Goal: Task Accomplishment & Management: Manage account settings

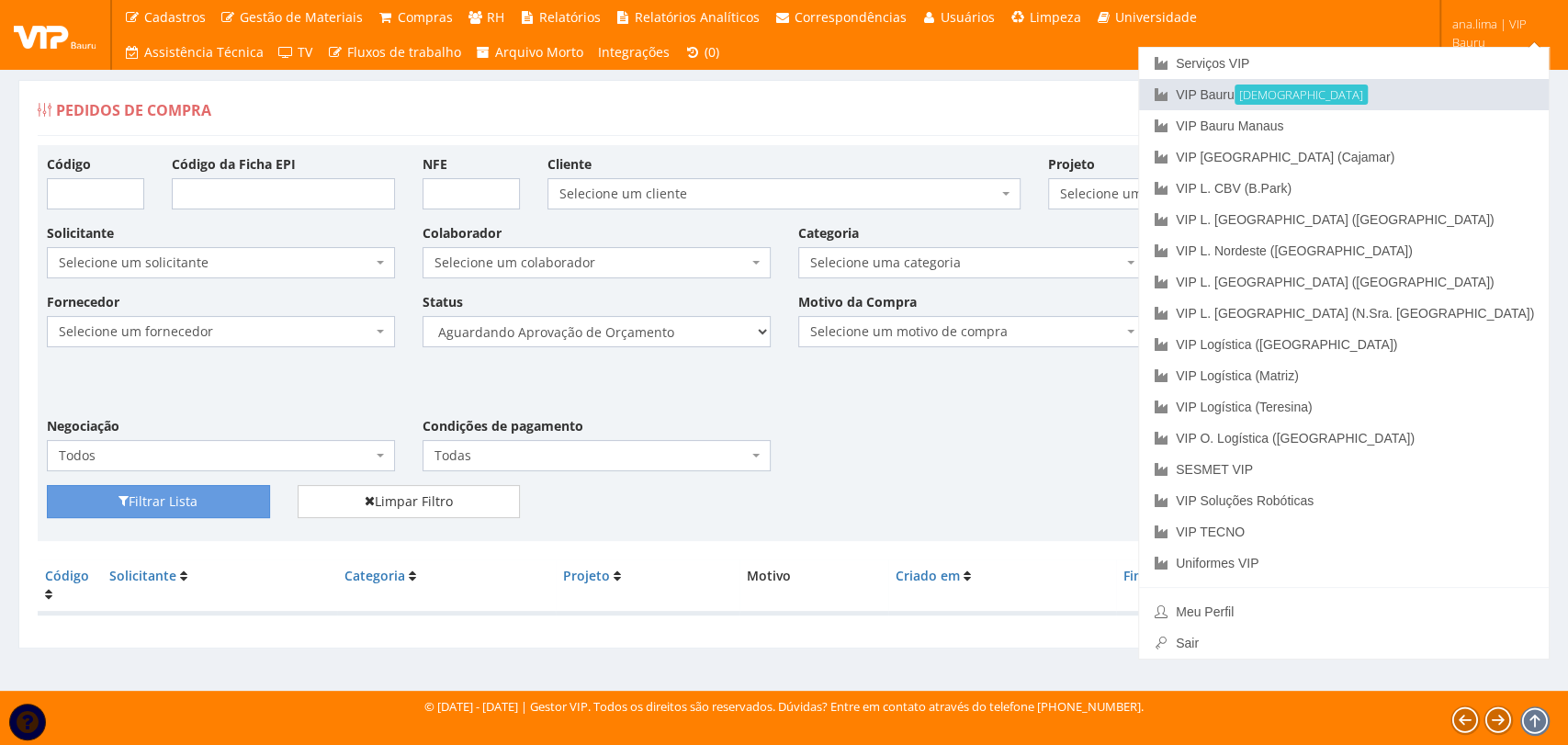
drag, startPoint x: 1388, startPoint y: 90, endPoint x: 1095, endPoint y: 156, distance: 300.3
click at [1235, 91] on font "VIP Bauru" at bounding box center [1205, 94] width 59 height 15
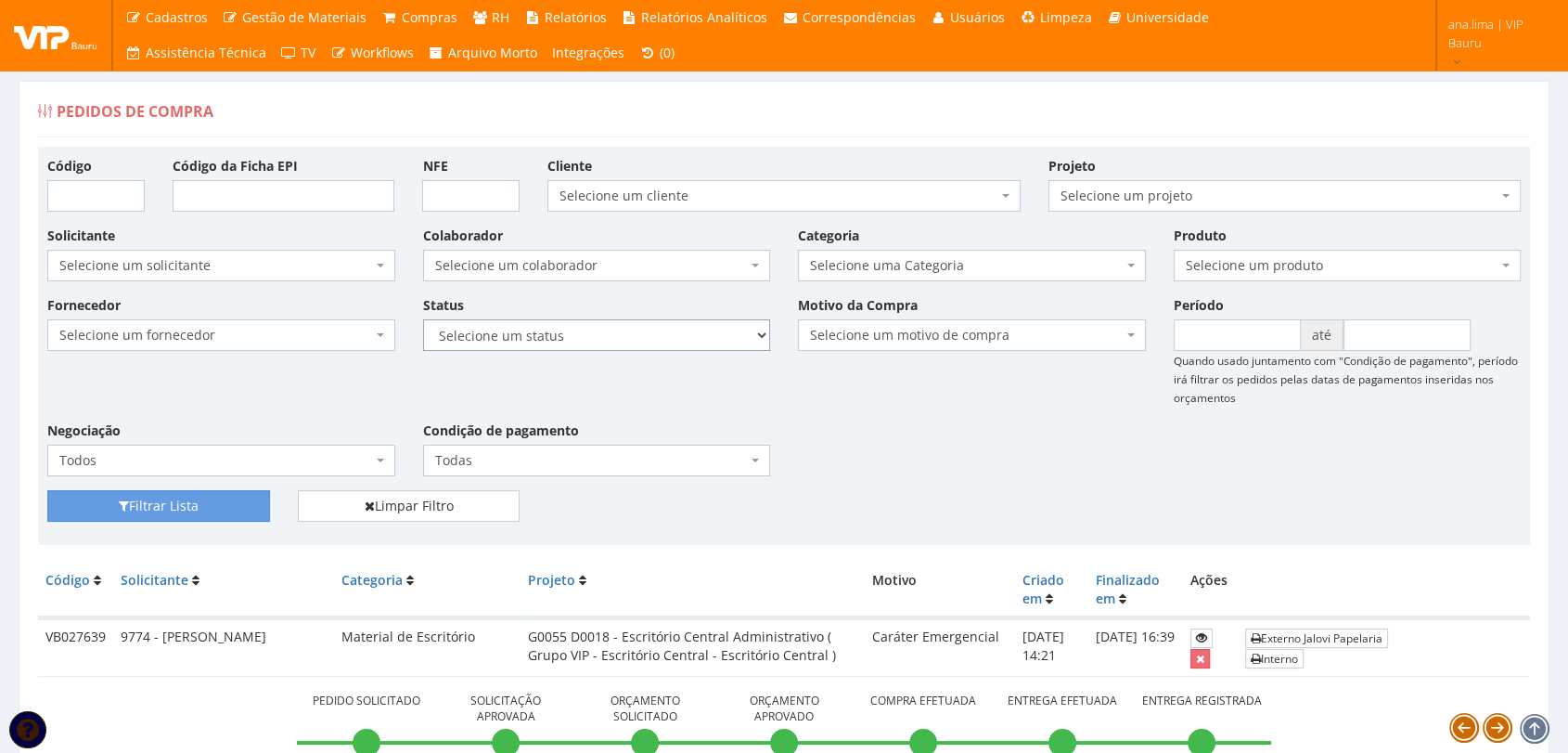
click at [638, 325] on select "Selecione um status Cancelado Aguardando Aprovação Diretoria Pedido Aprovado Ag…" at bounding box center [596, 334] width 348 height 31
select select "1"
click at [423, 319] on select "Selecione um status Cancelado Aguardando Aprovação Diretoria Pedido Aprovado Ag…" at bounding box center [596, 334] width 348 height 31
click at [204, 498] on button "Filtrar Lista" at bounding box center [158, 505] width 222 height 31
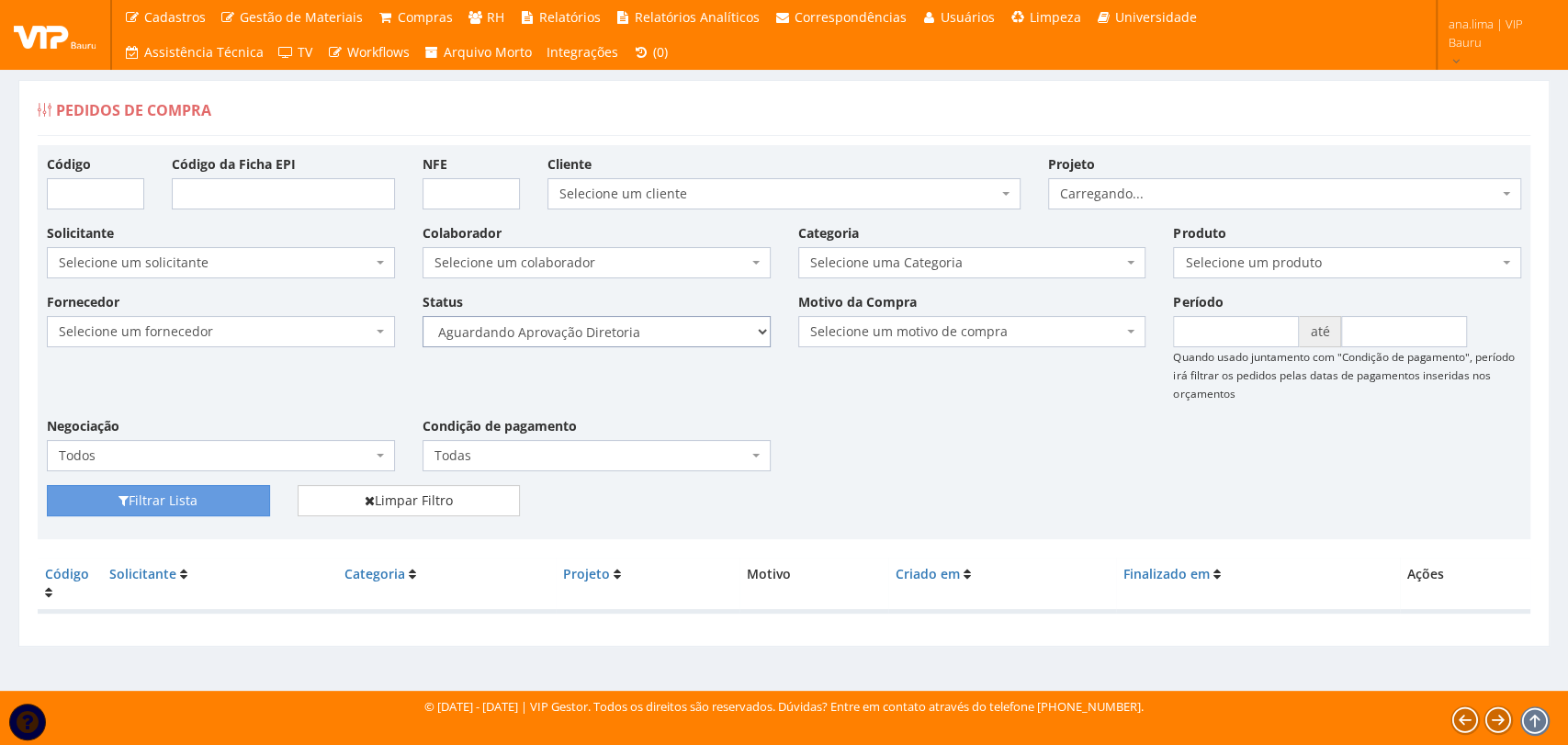
click at [657, 317] on select "Selecione um status Cancelado Aguardando Aprovação Diretoria Pedido Aprovado Ag…" at bounding box center [596, 330] width 349 height 31
select select "4"
click at [422, 315] on select "Selecione um status Cancelado Aguardando Aprovação Diretoria Pedido Aprovado Ag…" at bounding box center [596, 330] width 349 height 31
click at [242, 507] on button "Filtrar Lista" at bounding box center [159, 499] width 223 height 31
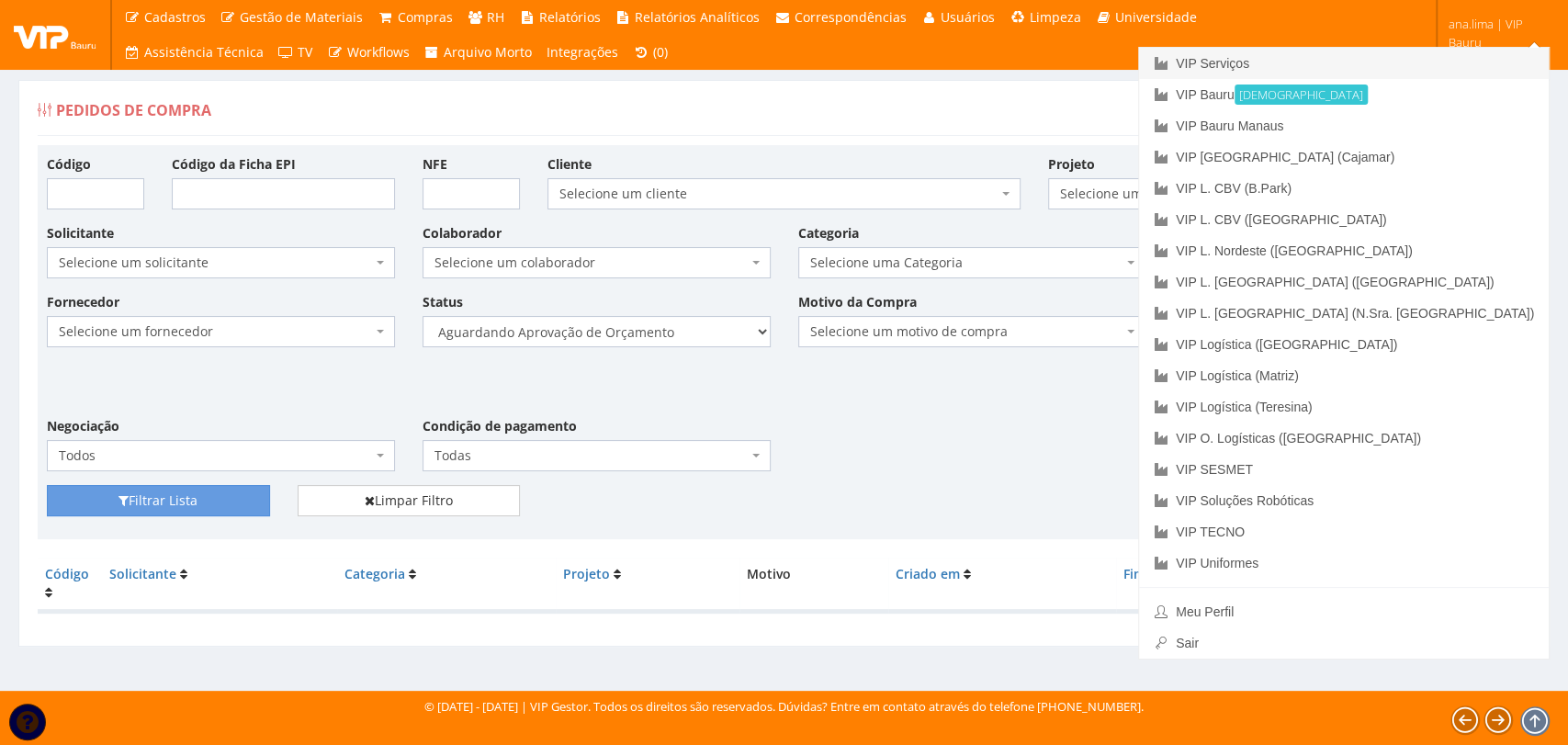
click at [1433, 60] on link "VIP Serviços" at bounding box center [1344, 63] width 410 height 31
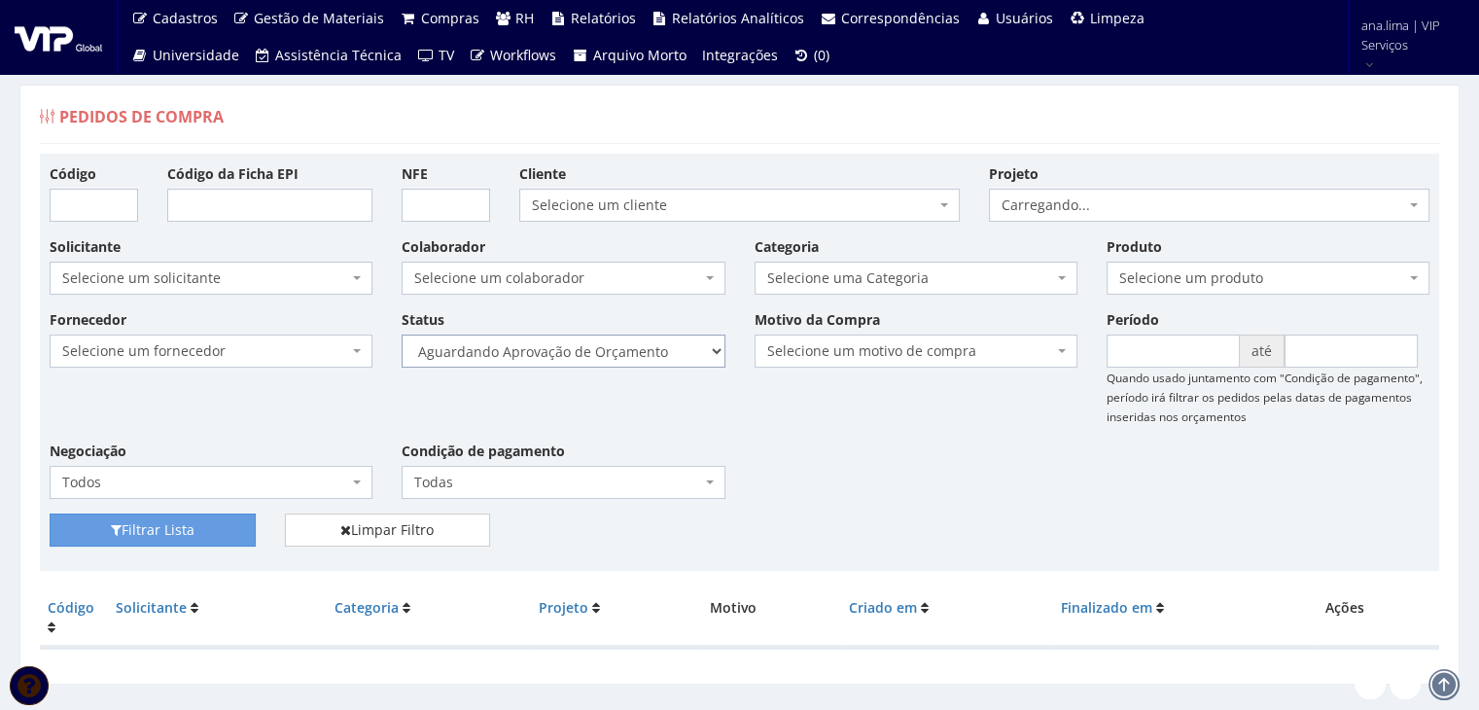
click at [615, 343] on select "Selecione um status Cancelado Aguardando Aprovação Diretoria Pedido Aprovado Ag…" at bounding box center [563, 350] width 323 height 33
select select "1"
click at [402, 334] on select "Selecione um status Cancelado Aguardando Aprovação Diretoria Pedido Aprovado Ag…" at bounding box center [563, 350] width 323 height 33
click at [209, 534] on button "Filtrar Lista" at bounding box center [153, 529] width 206 height 33
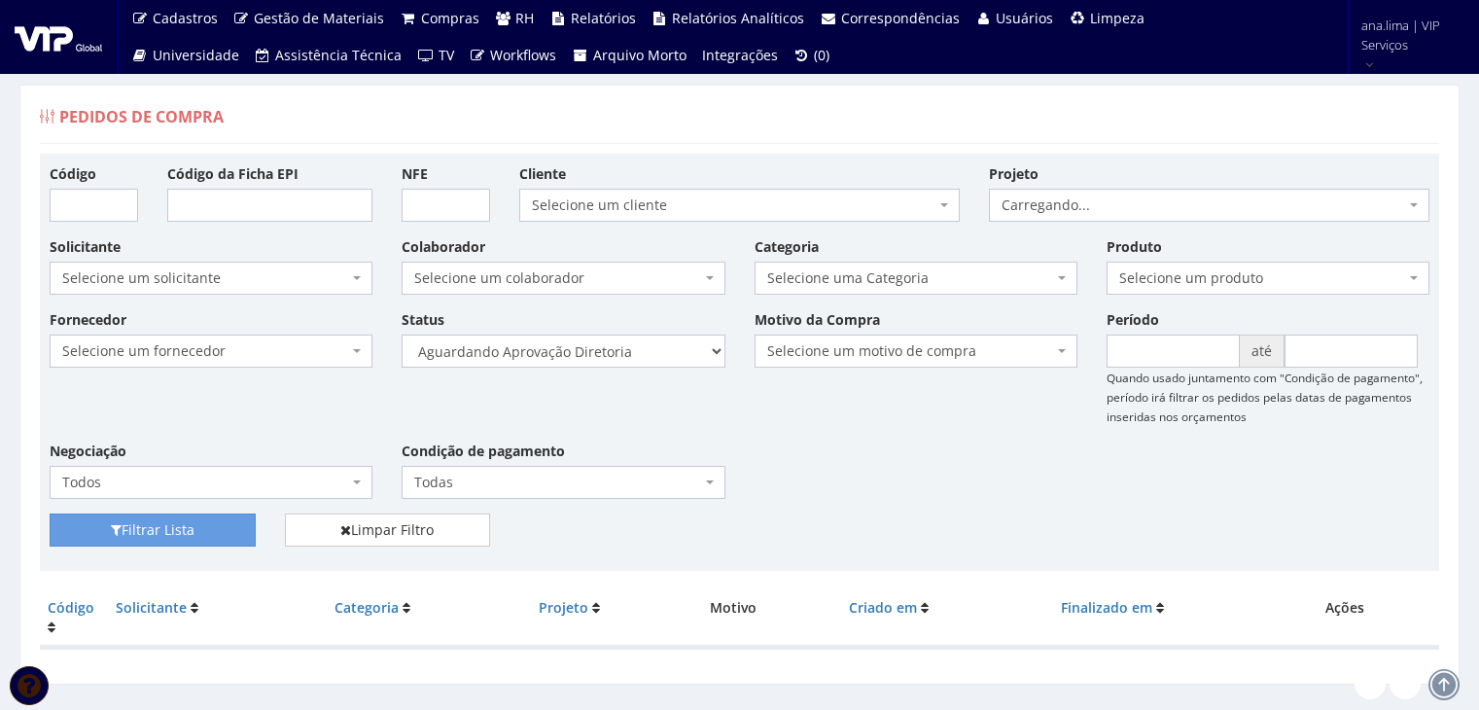
scroll to position [39, 0]
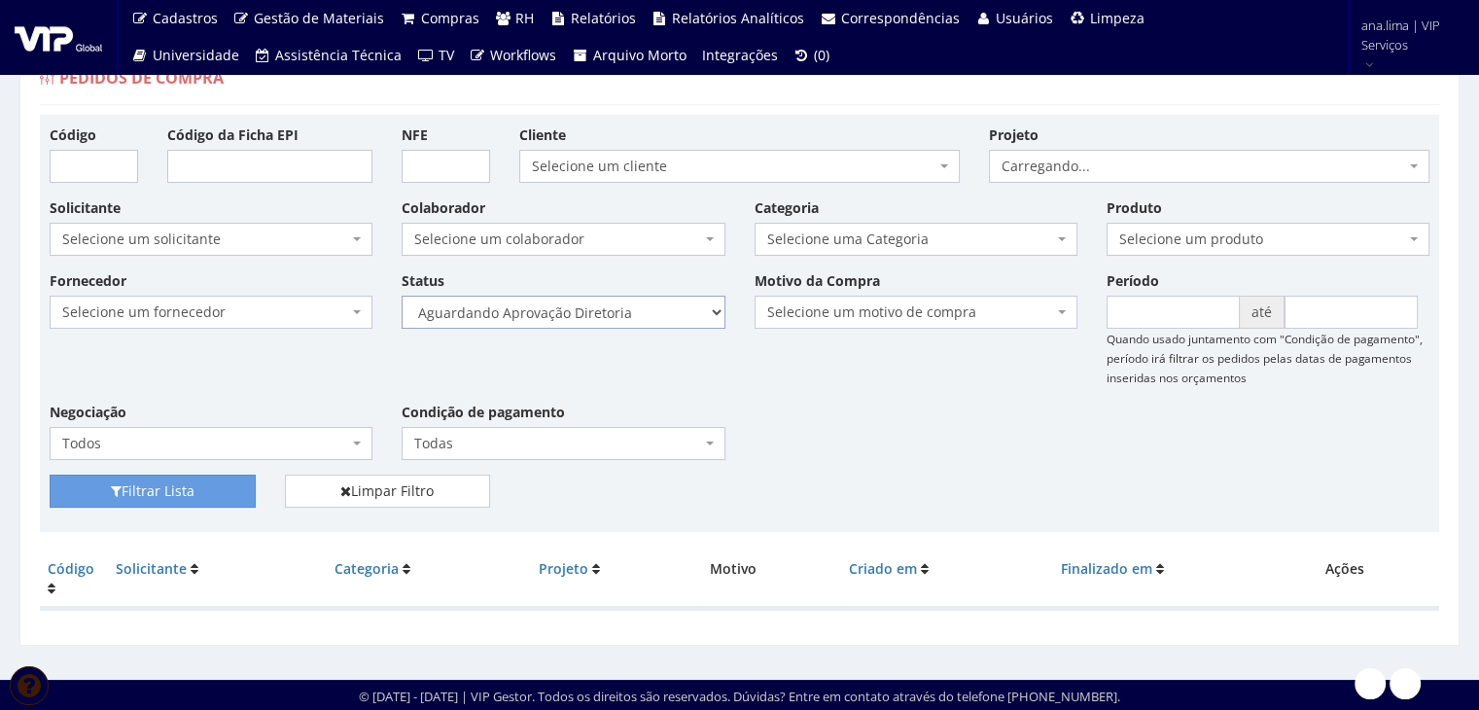
click at [622, 314] on select "Selecione um status Cancelado Aguardando Aprovação Diretoria Pedido Aprovado Ag…" at bounding box center [563, 312] width 323 height 33
select select "4"
click at [402, 296] on select "Selecione um status Cancelado Aguardando Aprovação Diretoria Pedido Aprovado Ag…" at bounding box center [563, 312] width 323 height 33
click at [222, 495] on button "Filtrar Lista" at bounding box center [153, 490] width 206 height 33
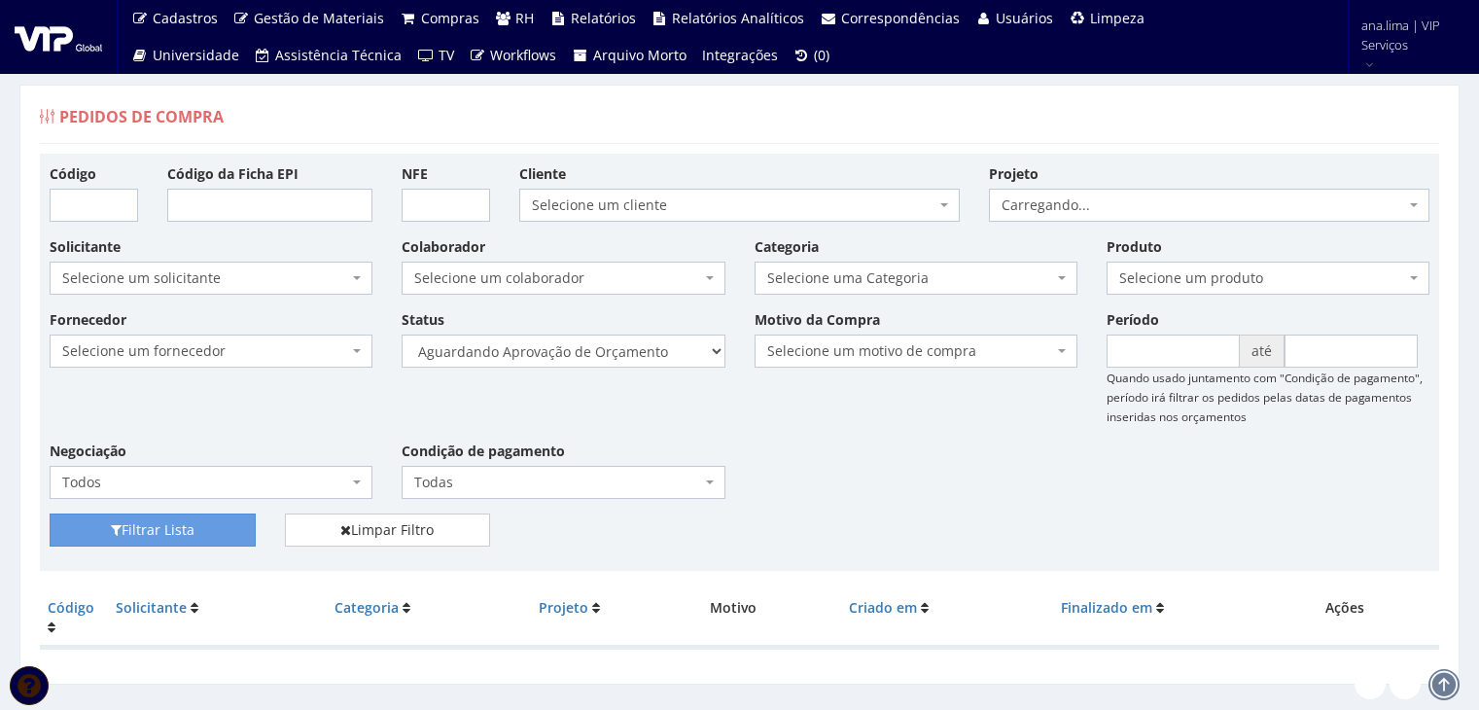
scroll to position [39, 0]
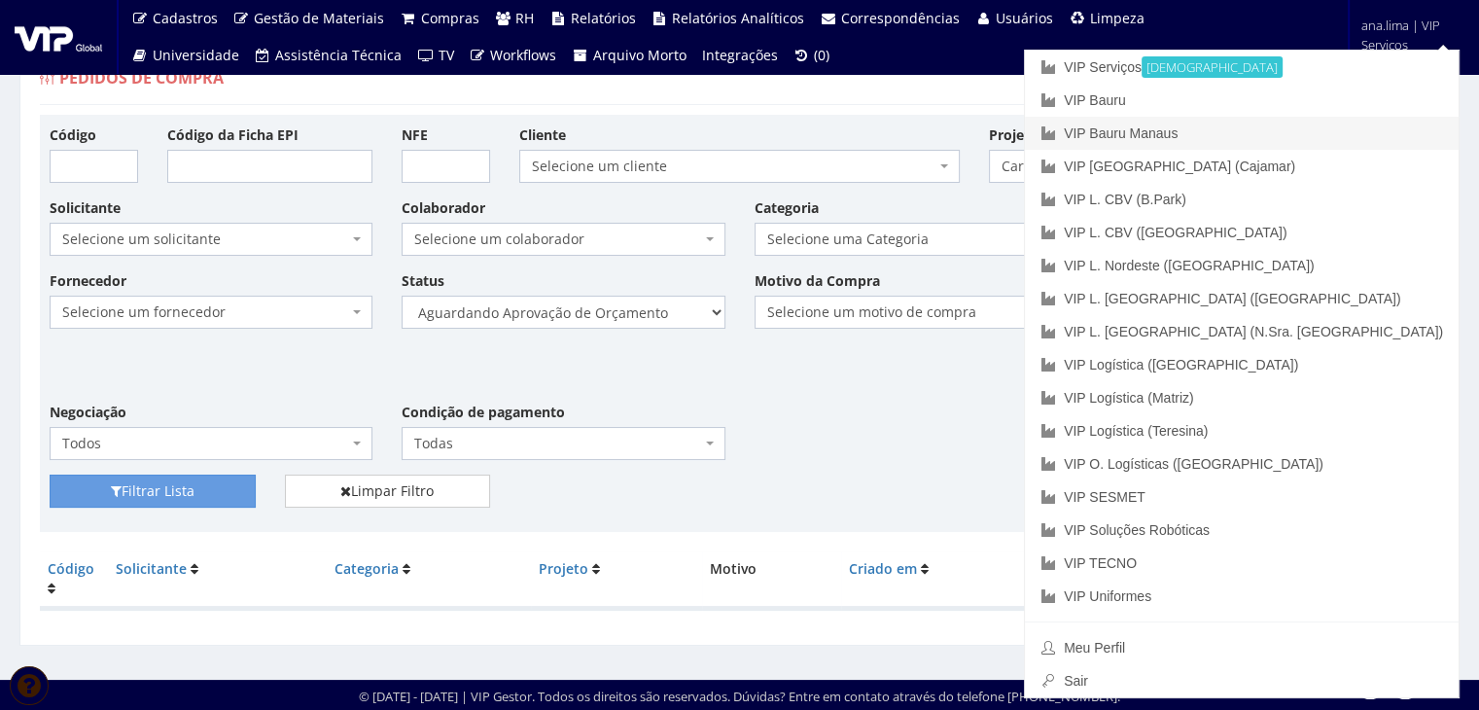
click at [1360, 130] on link "VIP Bauru Manaus" at bounding box center [1242, 133] width 434 height 33
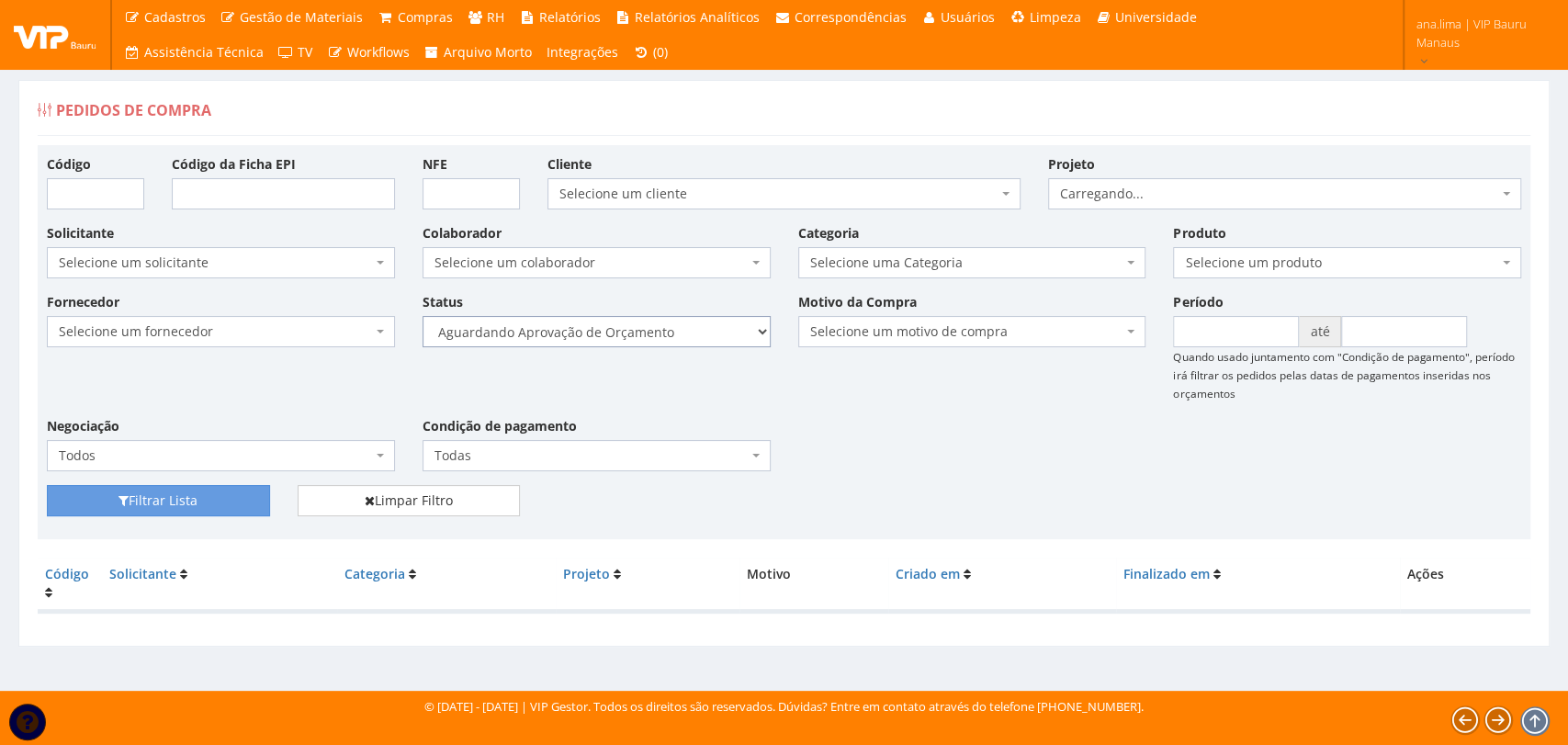
click at [658, 333] on select "Selecione um status Cancelado Aguardando Aprovação Diretoria Pedido Aprovado Ag…" at bounding box center [596, 330] width 349 height 31
select select "1"
click at [422, 315] on select "Selecione um status Cancelado Aguardando Aprovação Diretoria Pedido Aprovado Ag…" at bounding box center [596, 330] width 349 height 31
click at [229, 508] on button "Filtrar Lista" at bounding box center [159, 499] width 223 height 31
click at [652, 334] on select "Selecione um status Cancelado Aguardando Aprovação Diretoria Pedido Aprovado Ag…" at bounding box center [596, 330] width 349 height 31
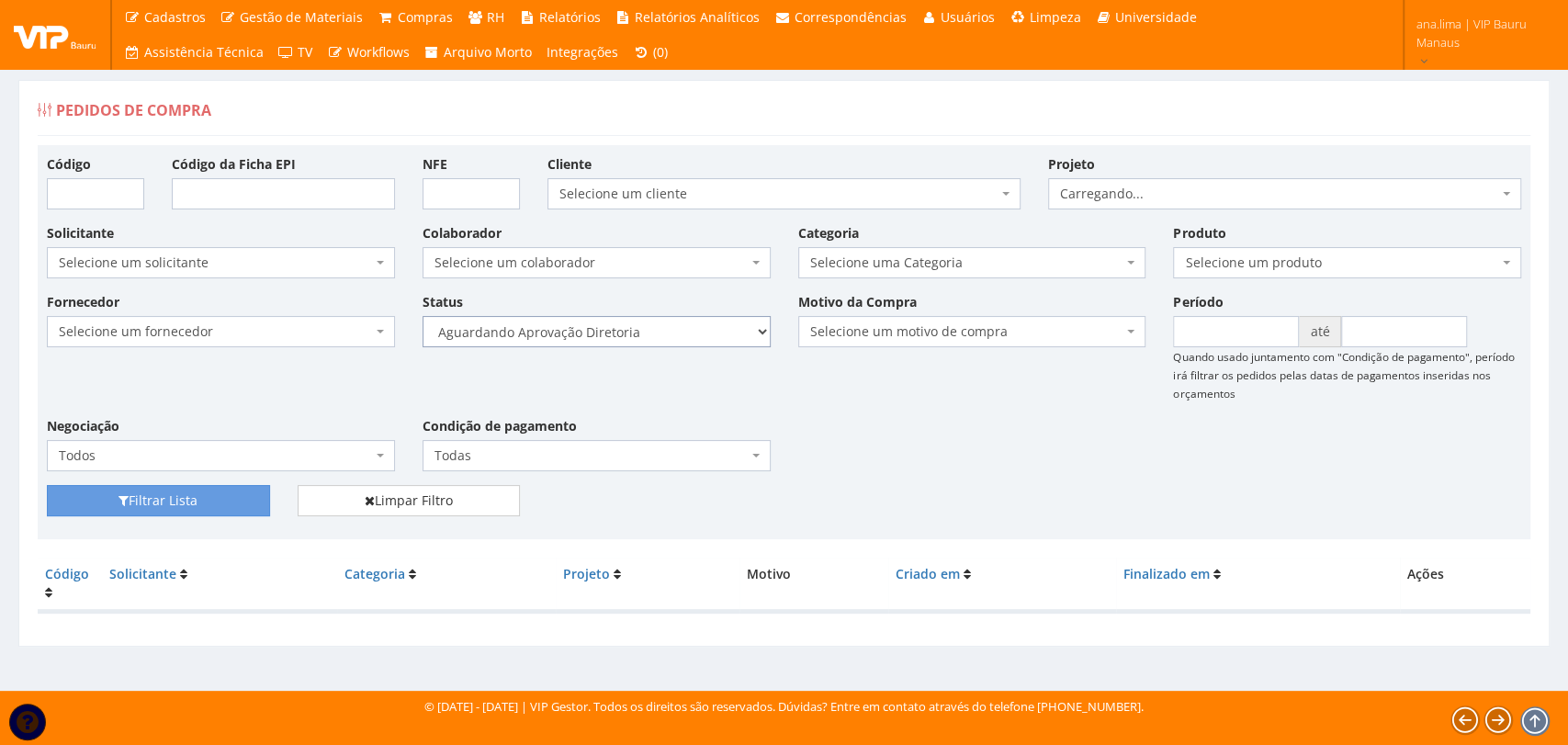
select select "4"
click at [422, 315] on select "Selecione um status Cancelado Aguardando Aprovação Diretoria Pedido Aprovado Ag…" at bounding box center [596, 330] width 349 height 31
click at [235, 499] on button "Filtrar Lista" at bounding box center [159, 499] width 223 height 31
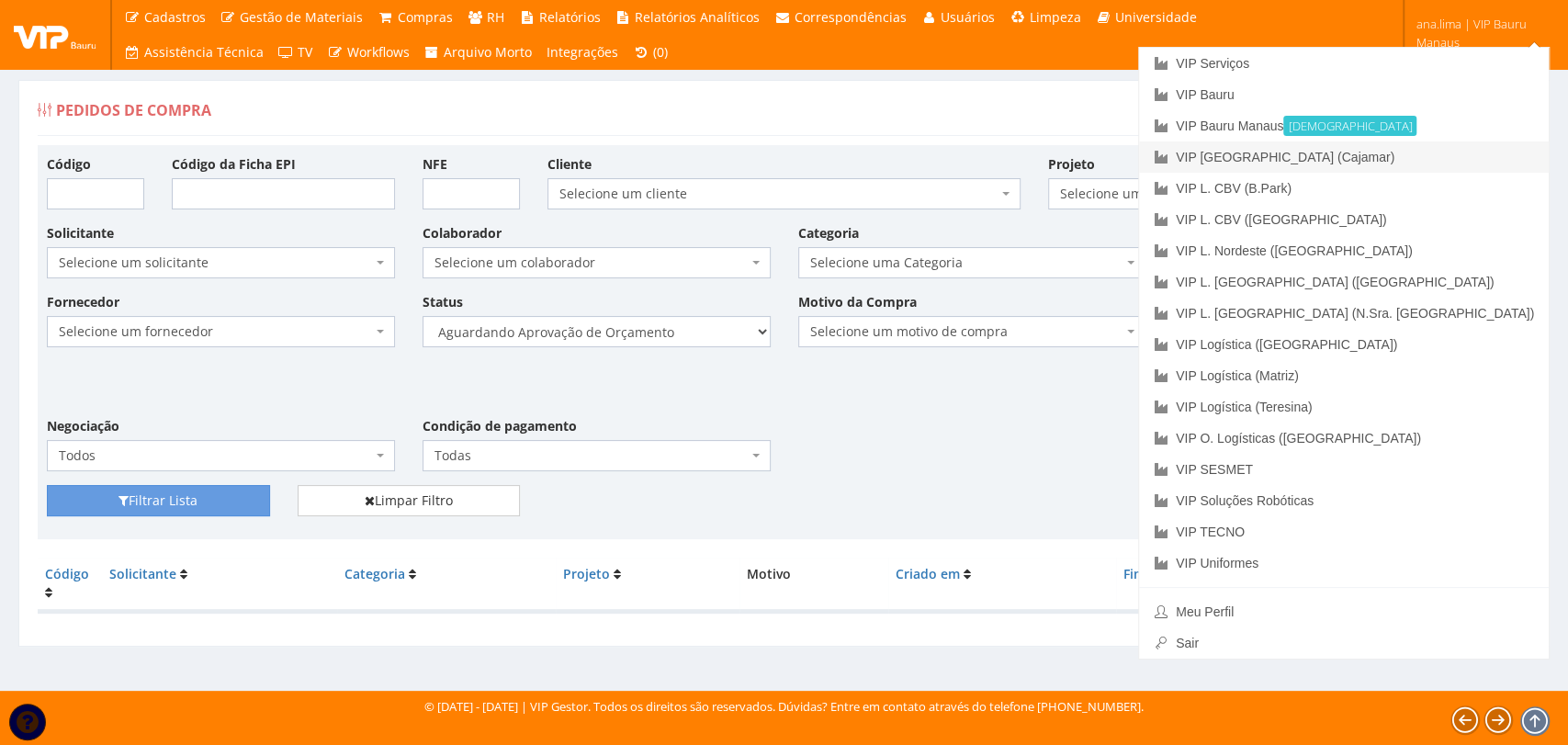
click at [1459, 157] on link "VIP [GEOGRAPHIC_DATA] (Cajamar)" at bounding box center [1344, 157] width 410 height 31
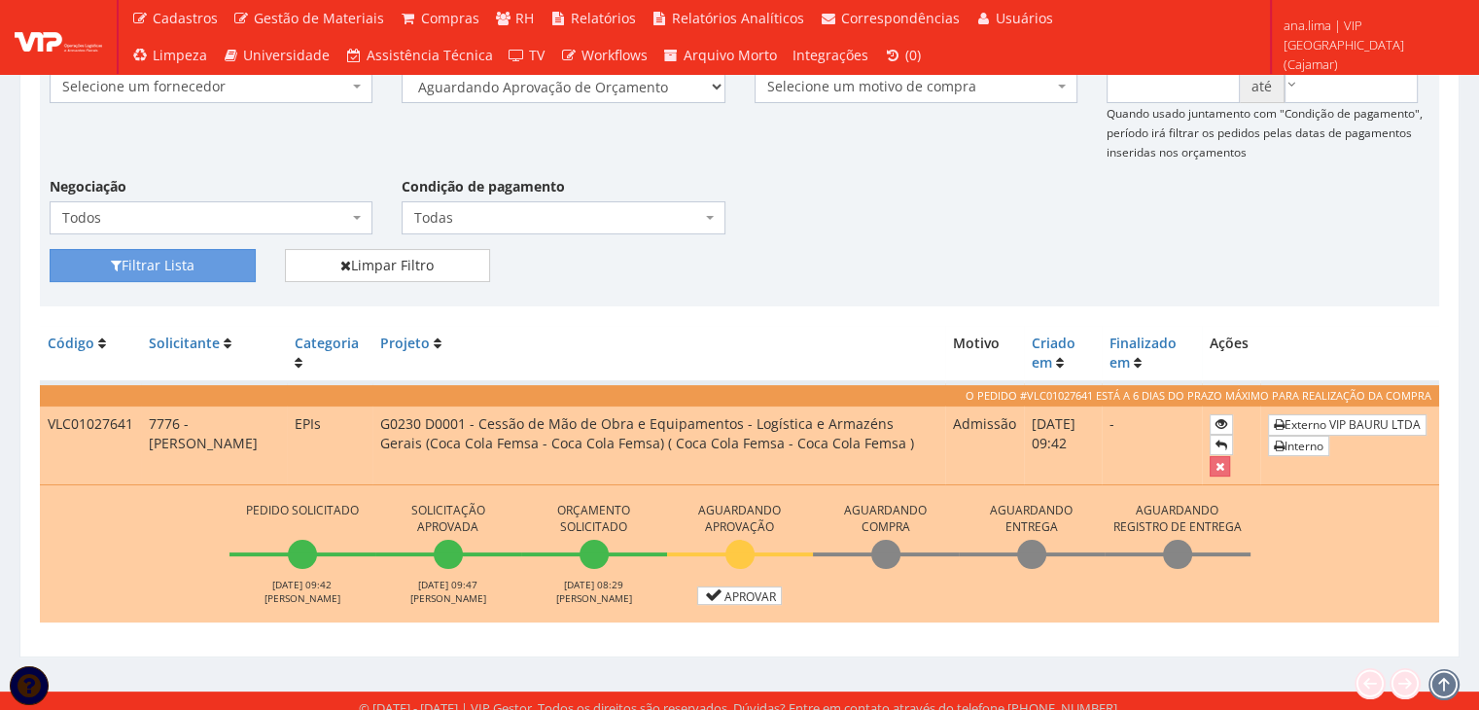
scroll to position [276, 0]
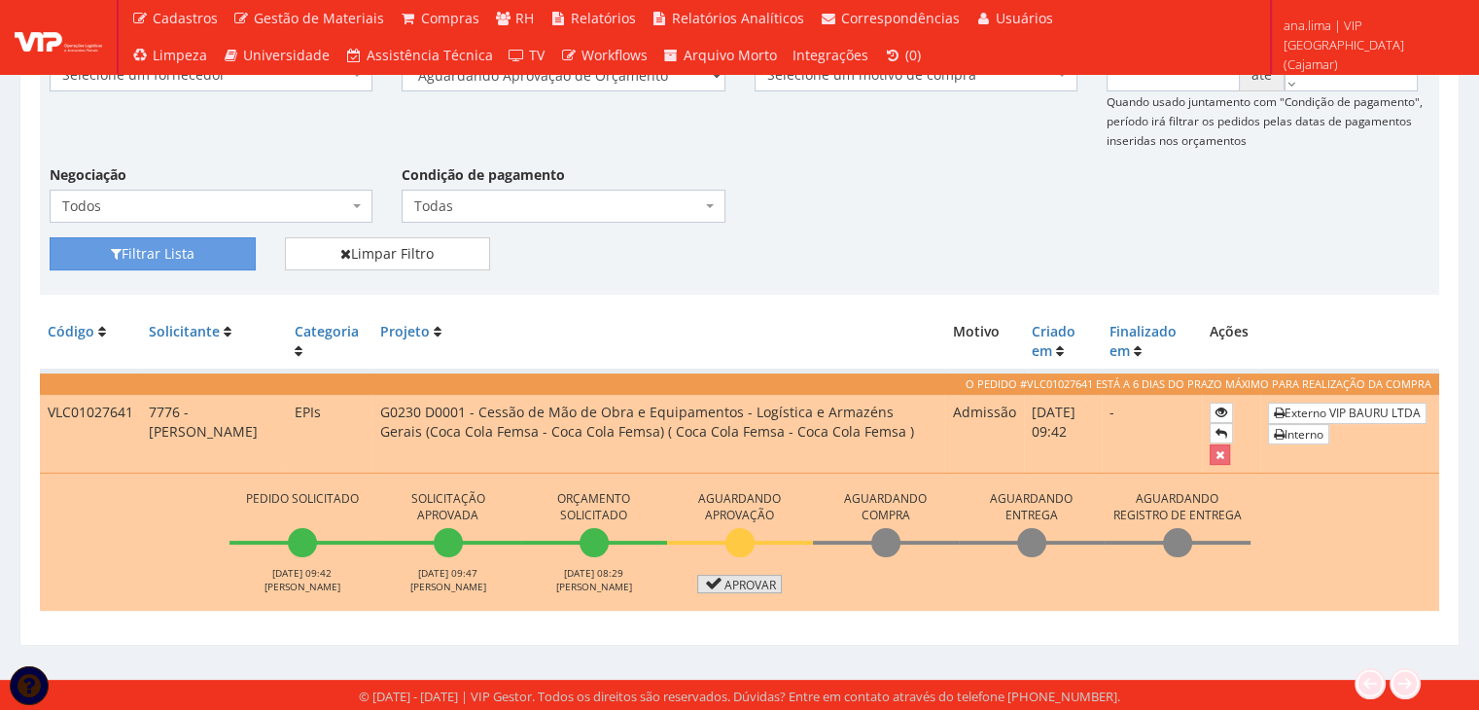
click at [729, 584] on link "Aprovar" at bounding box center [740, 584] width 86 height 18
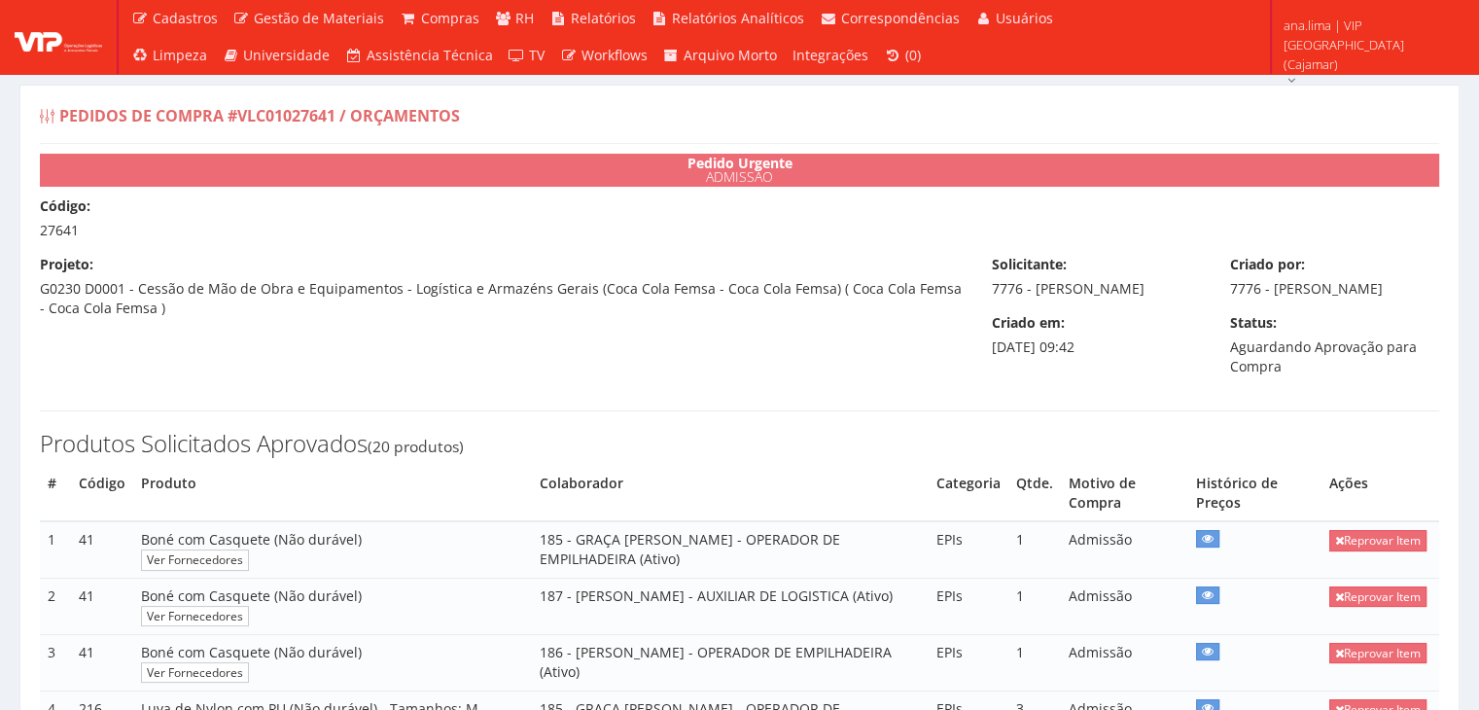
select select "0"
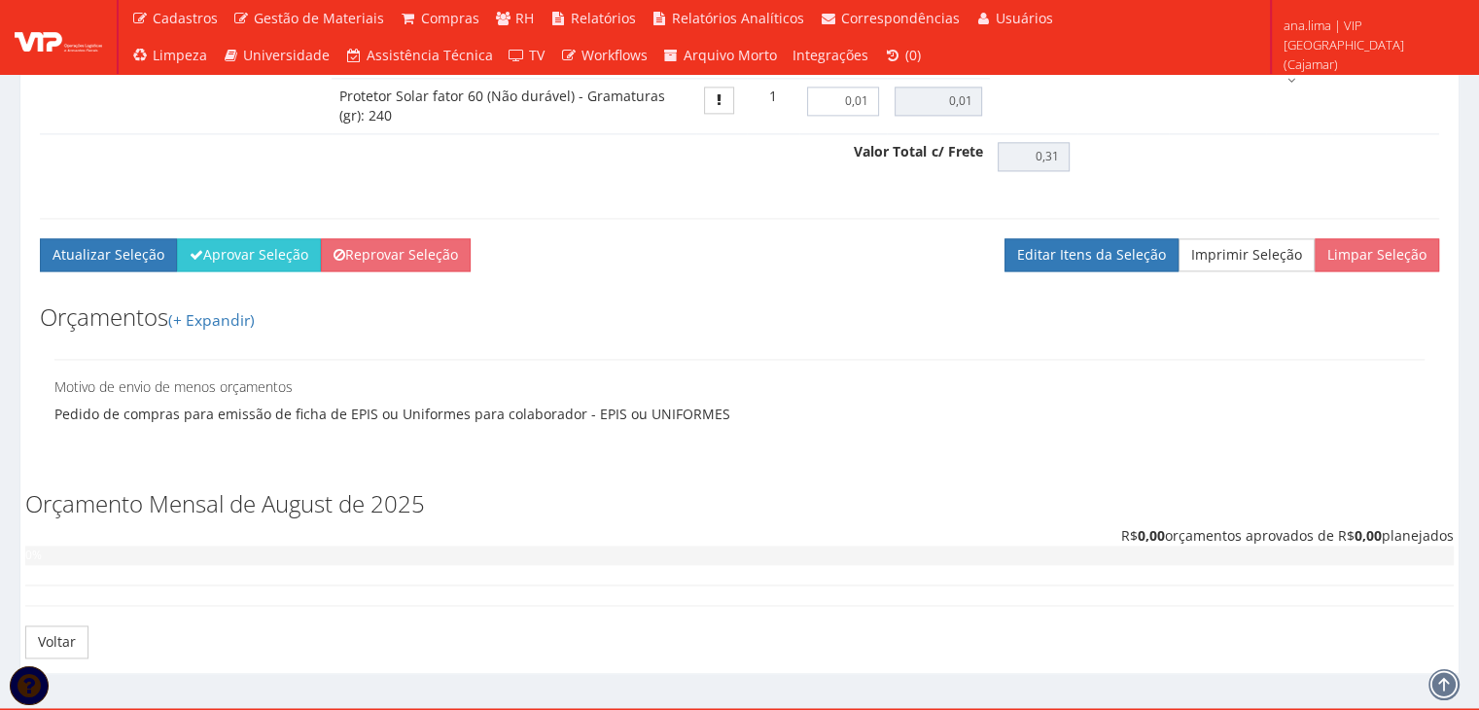
scroll to position [2722, 0]
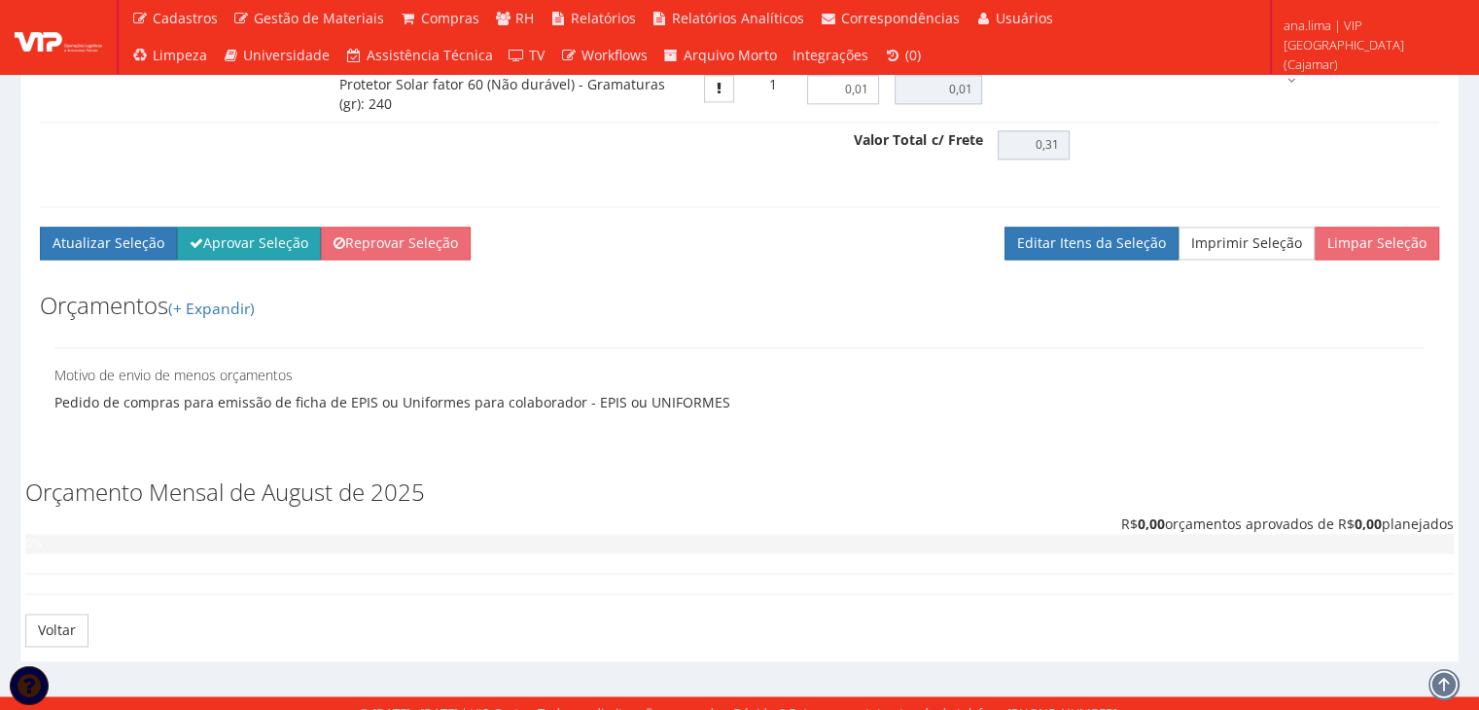
click at [263, 260] on button "Aprovar Seleção" at bounding box center [249, 243] width 144 height 33
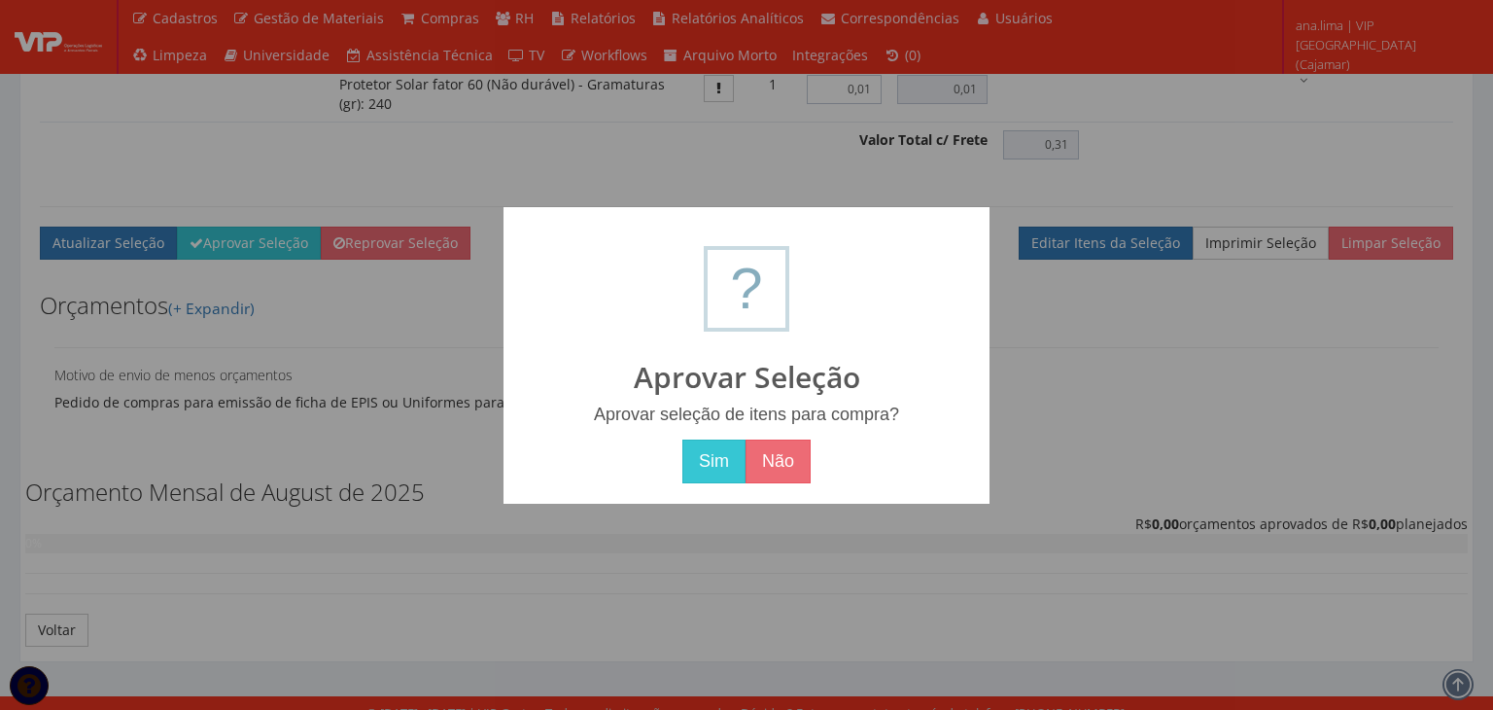
click at [678, 468] on div "Sim Não" at bounding box center [746, 461] width 447 height 45
click at [714, 469] on button "Sim" at bounding box center [714, 461] width 63 height 45
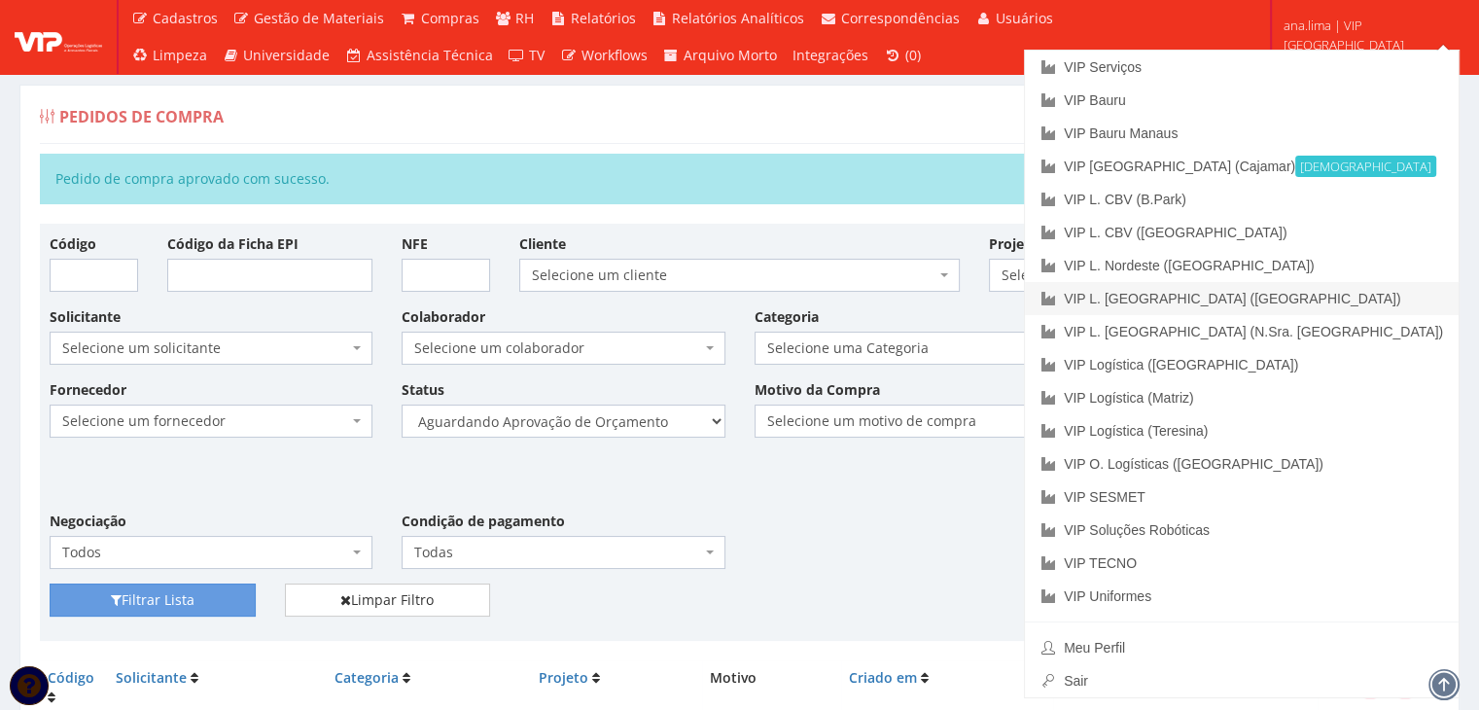
click at [1342, 299] on link "VIP L. [GEOGRAPHIC_DATA] ([GEOGRAPHIC_DATA])" at bounding box center [1242, 298] width 434 height 33
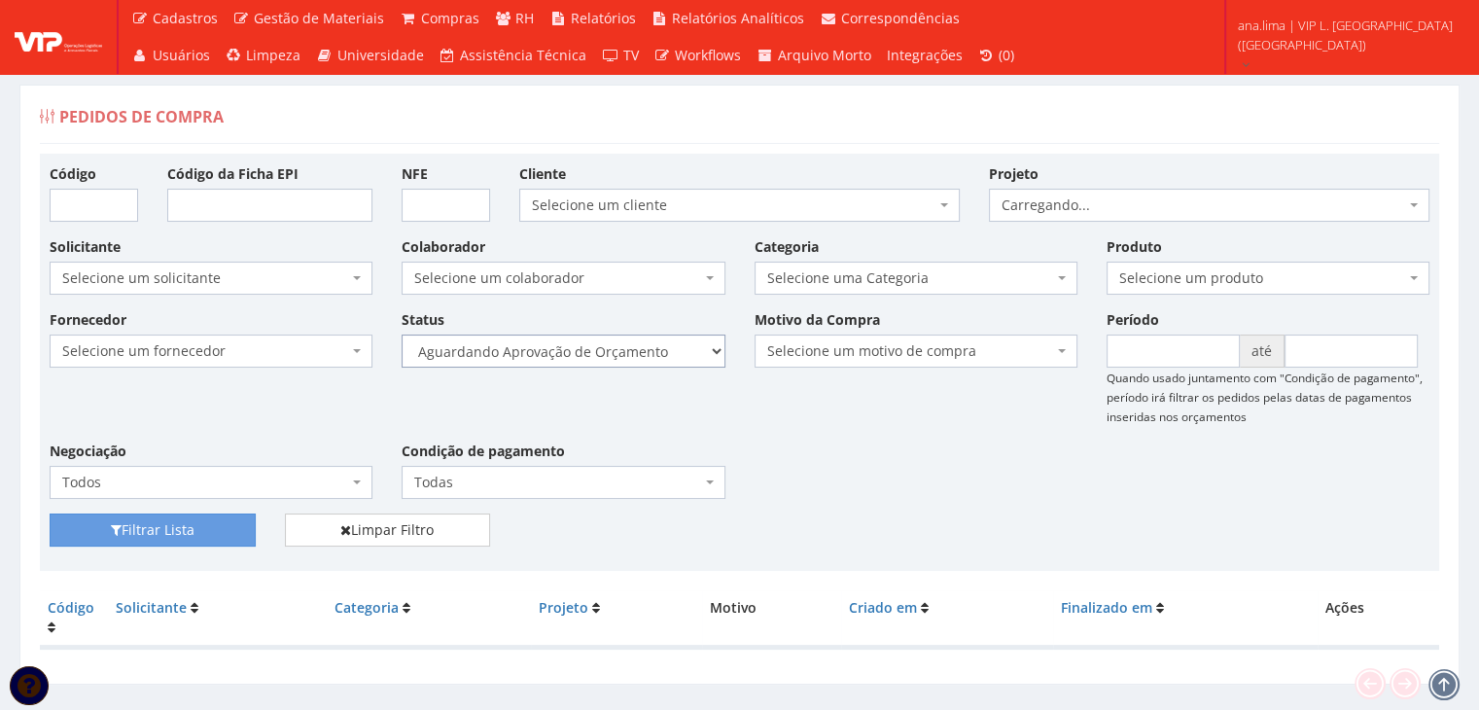
click at [674, 363] on select "Selecione um status Cancelado Aguardando Aprovação Diretoria Pedido Aprovado Ag…" at bounding box center [563, 350] width 323 height 33
select select "1"
click at [402, 334] on select "Selecione um status Cancelado Aguardando Aprovação Diretoria Pedido Aprovado Ag…" at bounding box center [563, 350] width 323 height 33
click at [228, 522] on button "Filtrar Lista" at bounding box center [153, 529] width 206 height 33
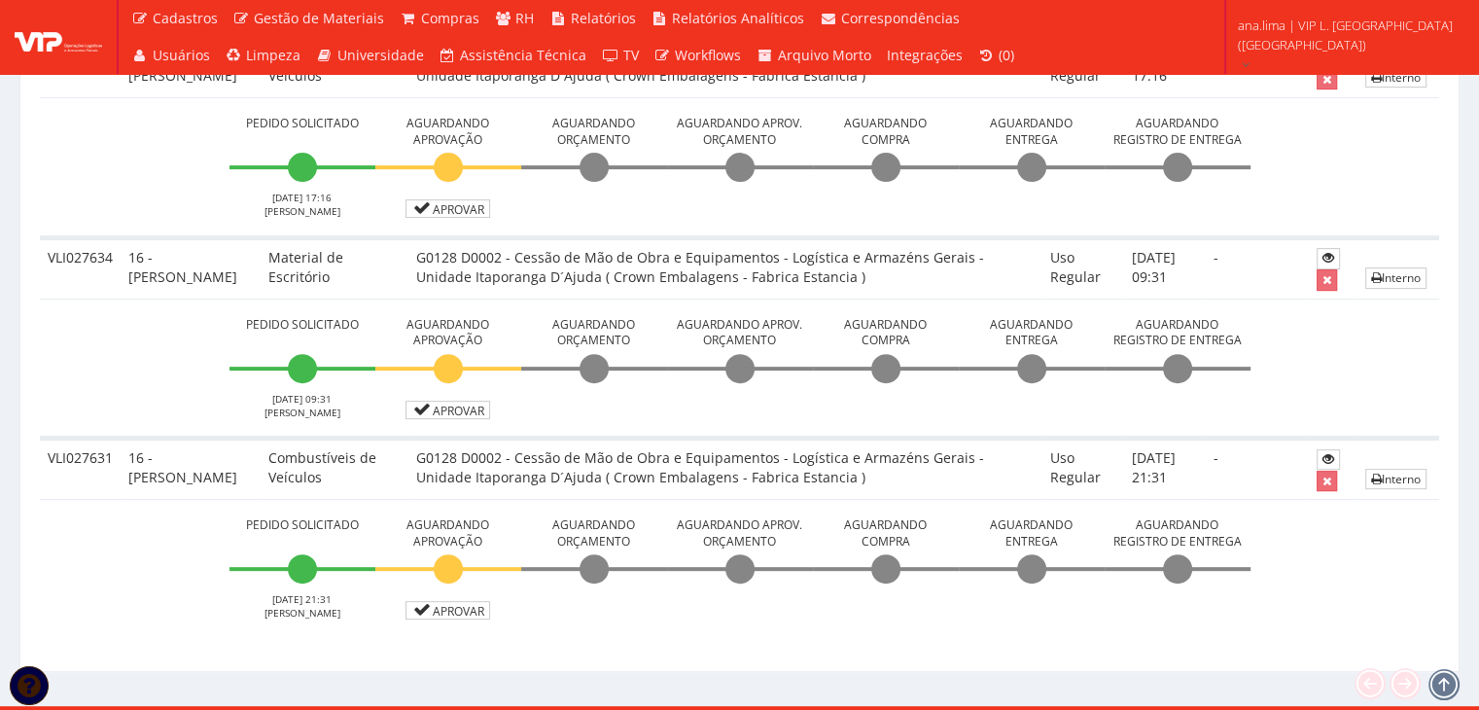
scroll to position [636, 0]
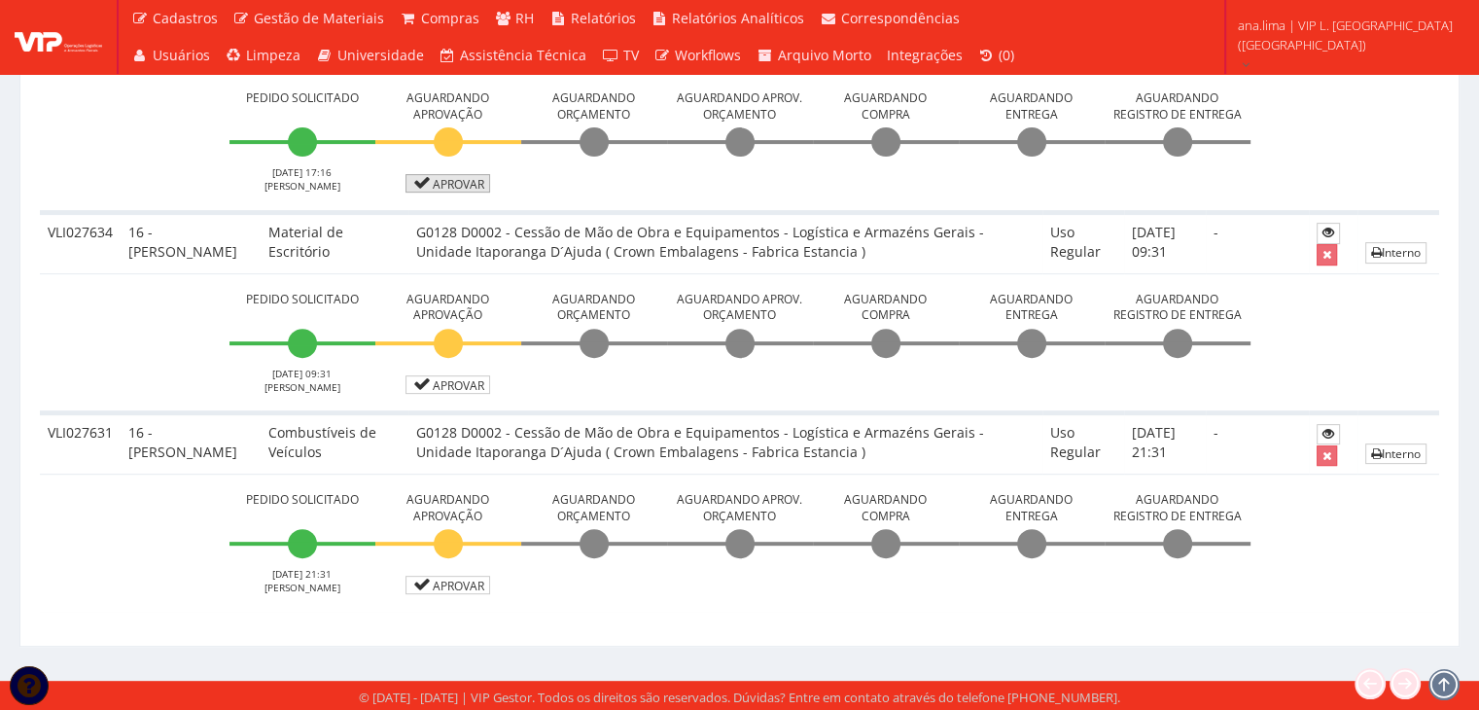
click at [439, 183] on link "Aprovar" at bounding box center [448, 183] width 86 height 18
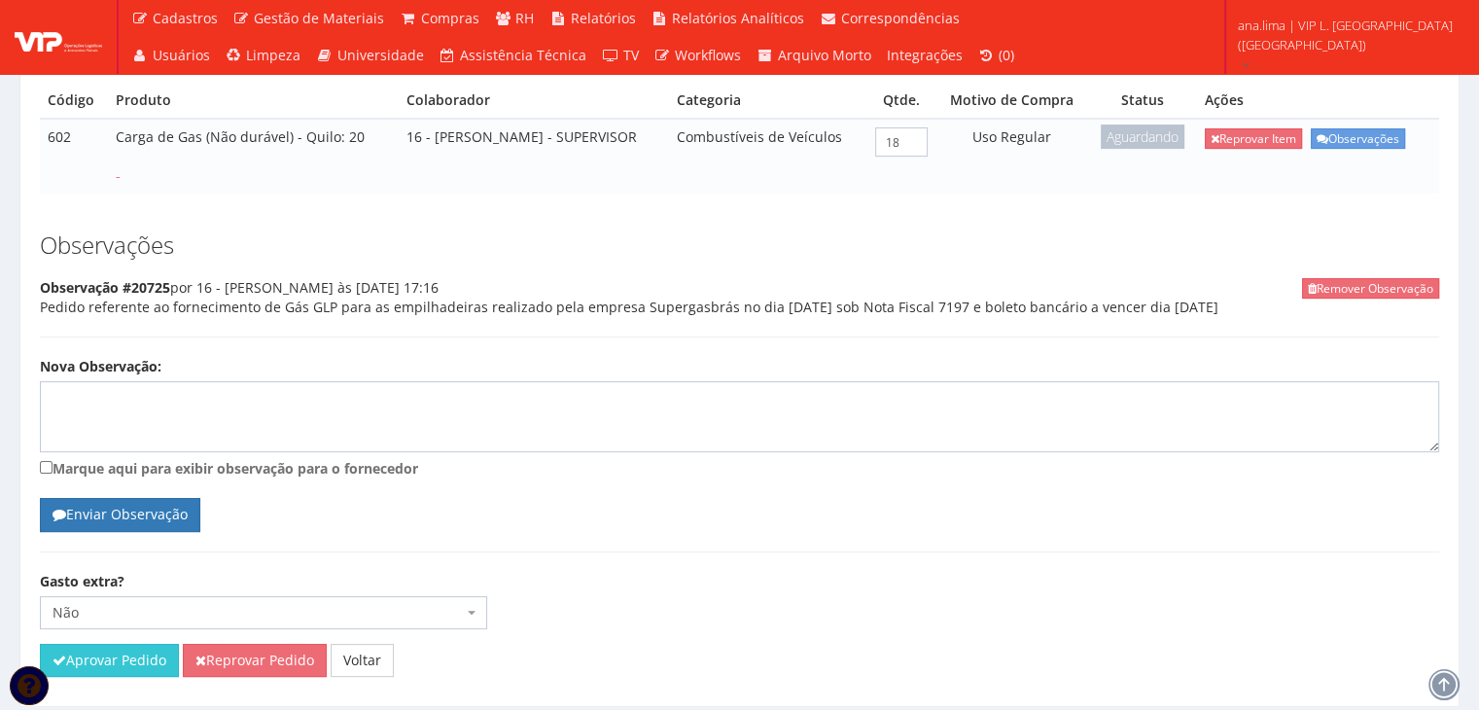
scroll to position [439, 0]
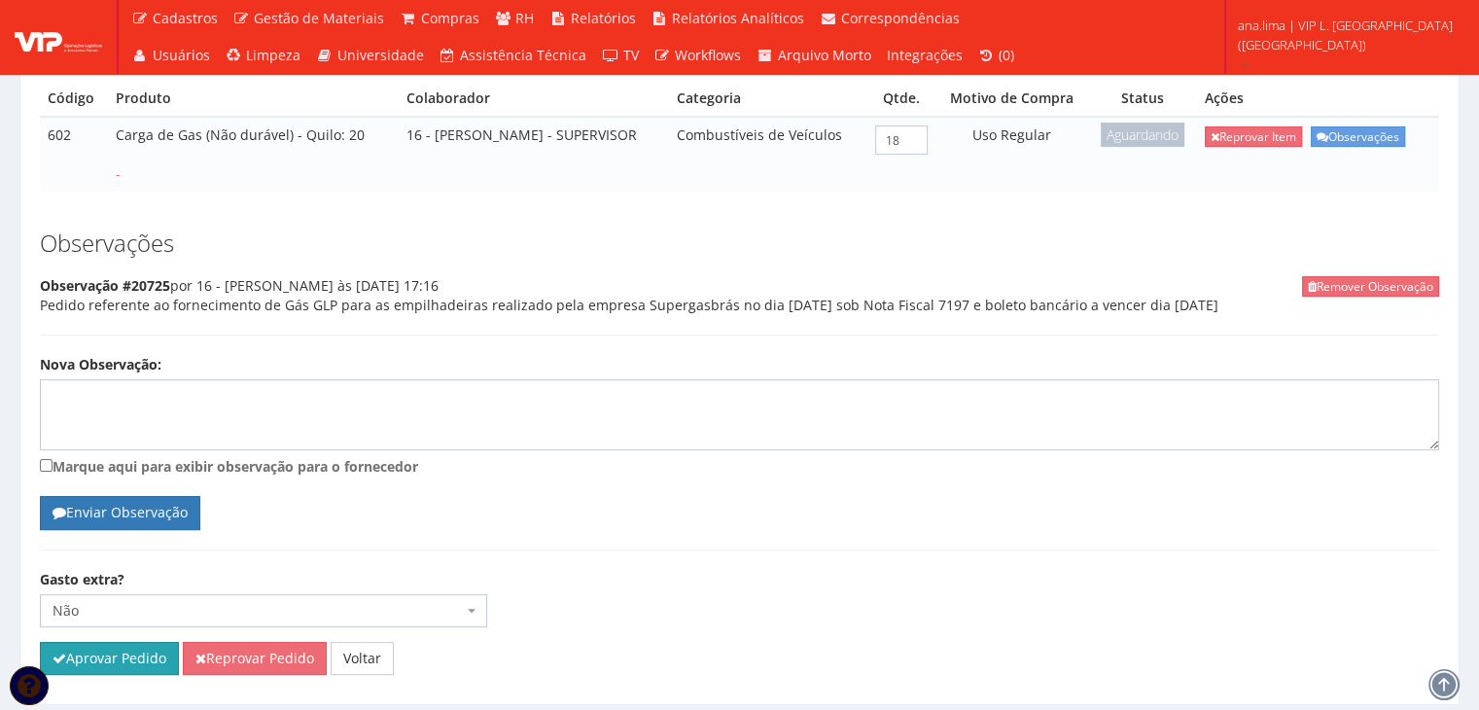
click at [98, 642] on button "Aprovar Pedido" at bounding box center [109, 658] width 139 height 33
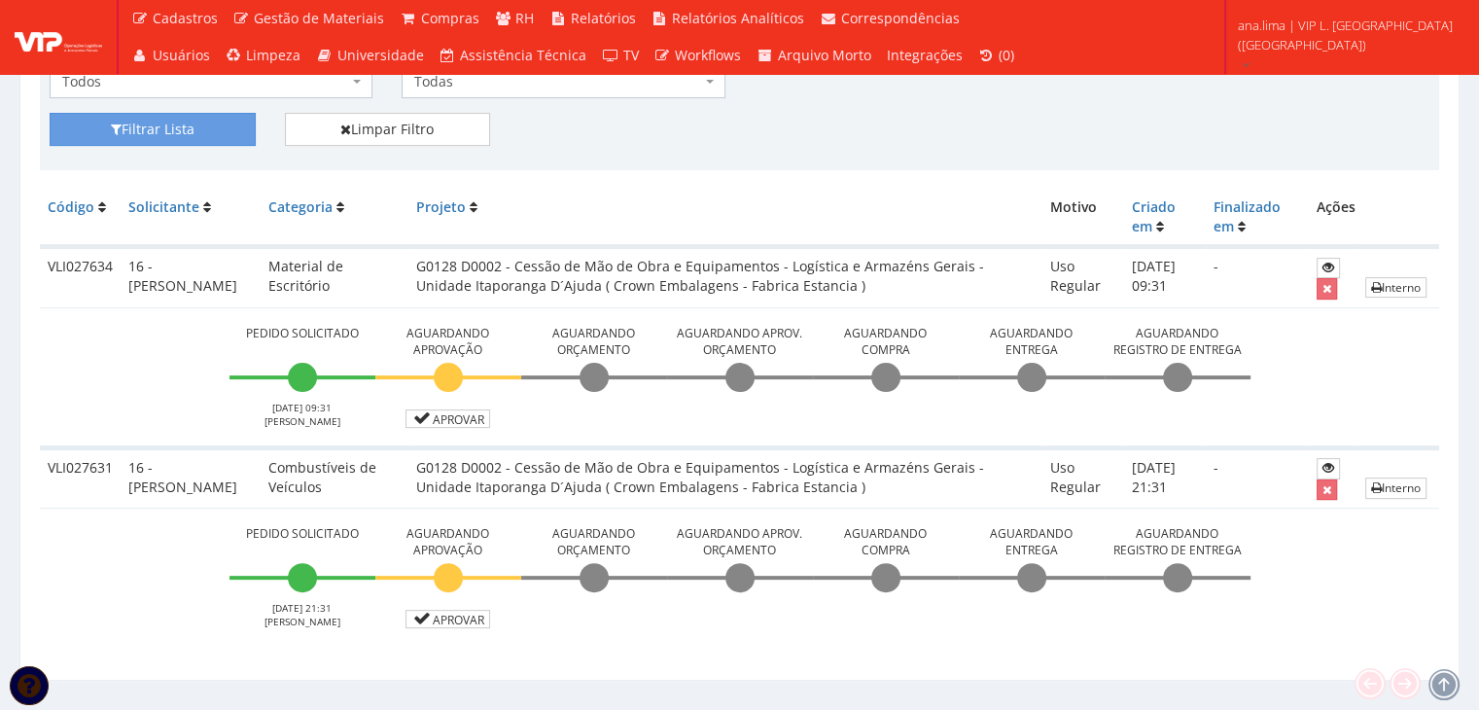
scroll to position [506, 0]
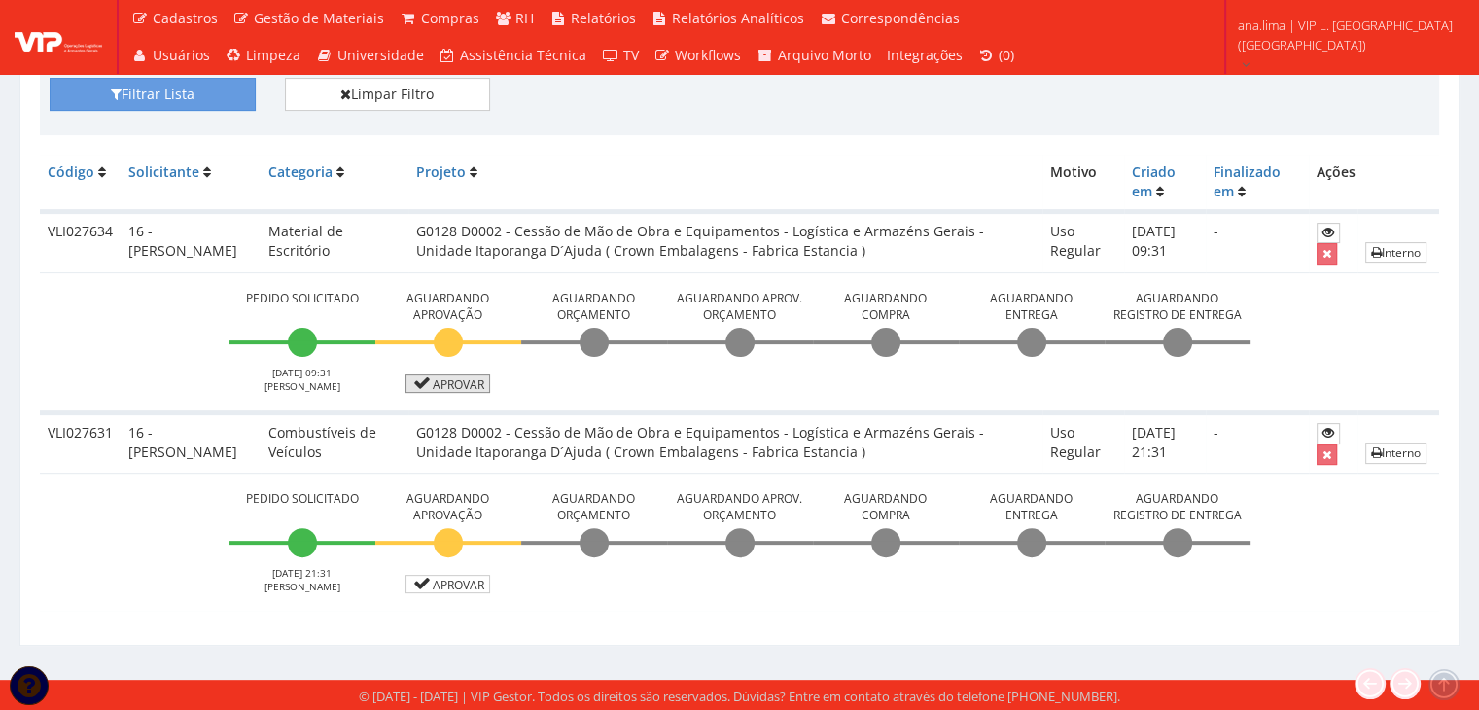
click at [471, 386] on link "Aprovar" at bounding box center [448, 383] width 86 height 18
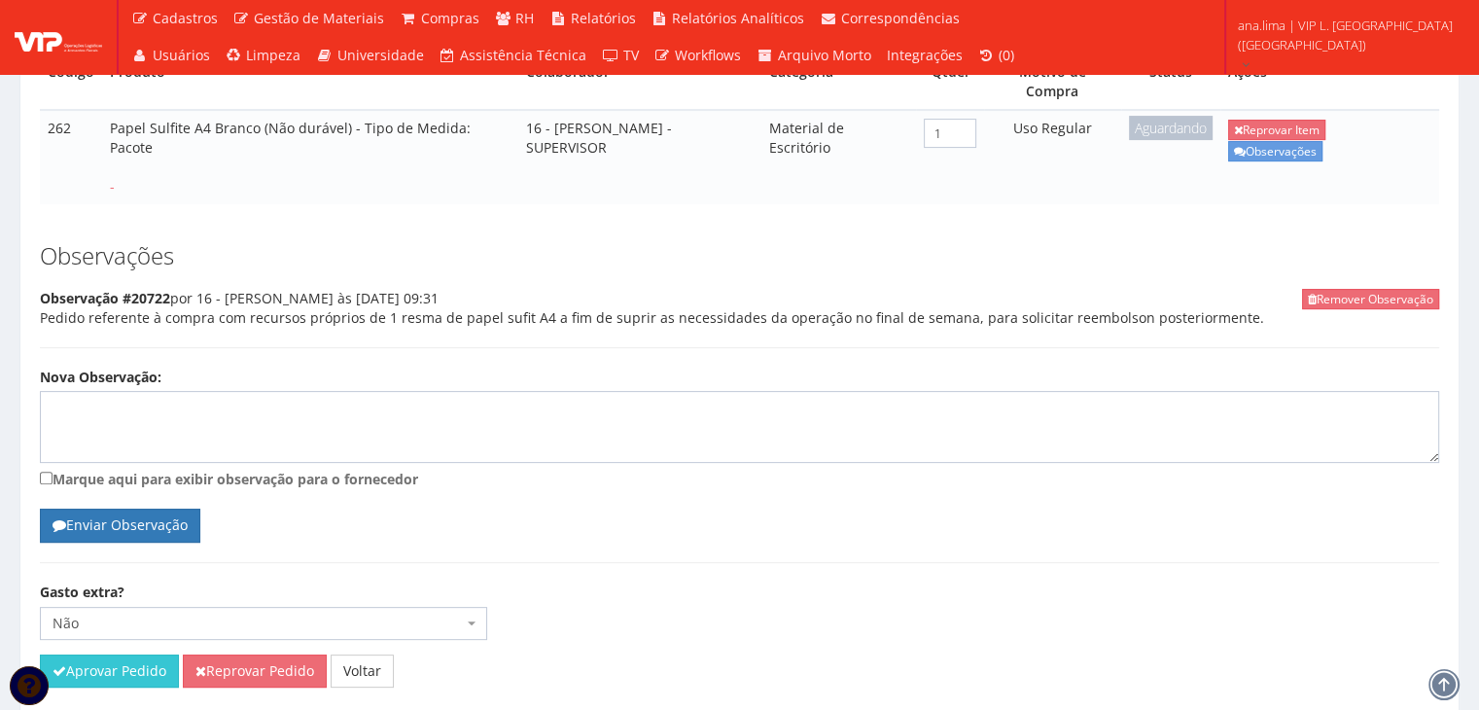
scroll to position [478, 0]
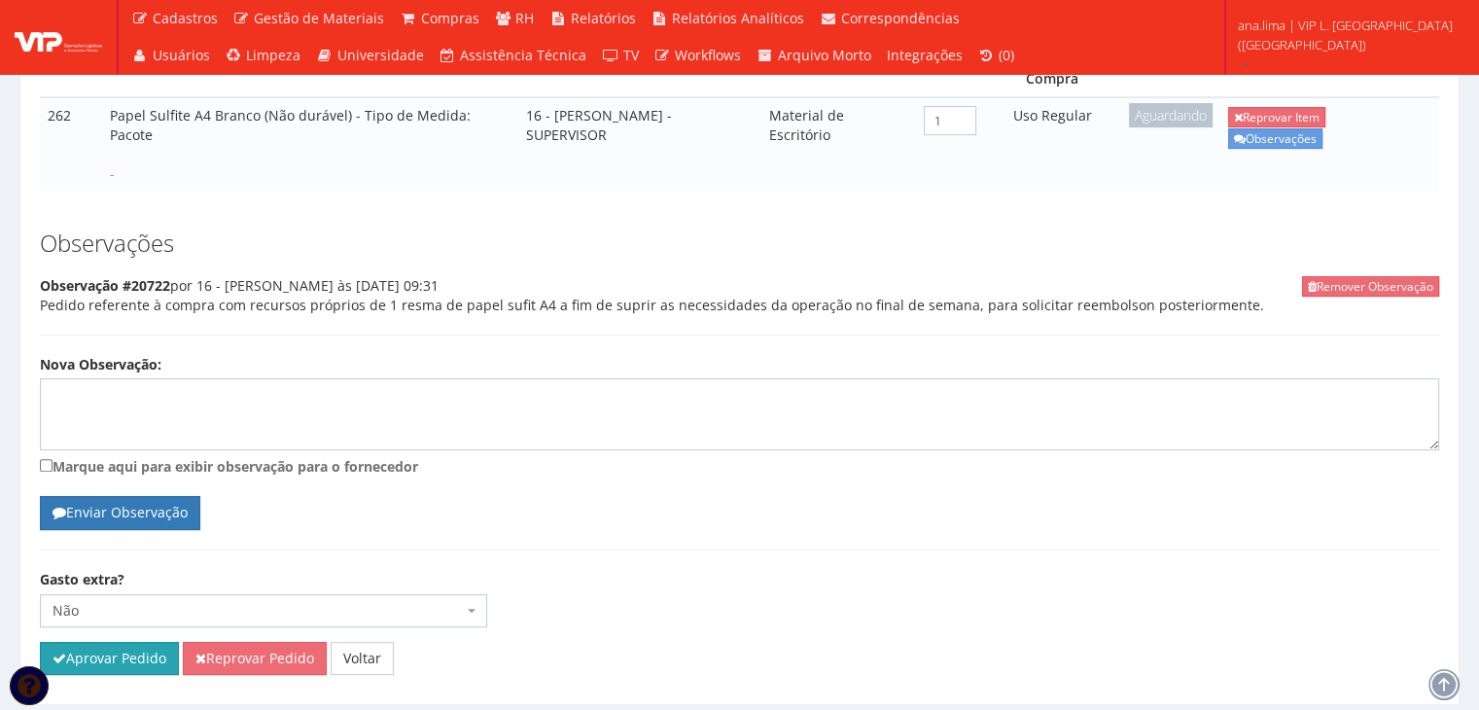
click at [104, 642] on button "Aprovar Pedido" at bounding box center [109, 658] width 139 height 33
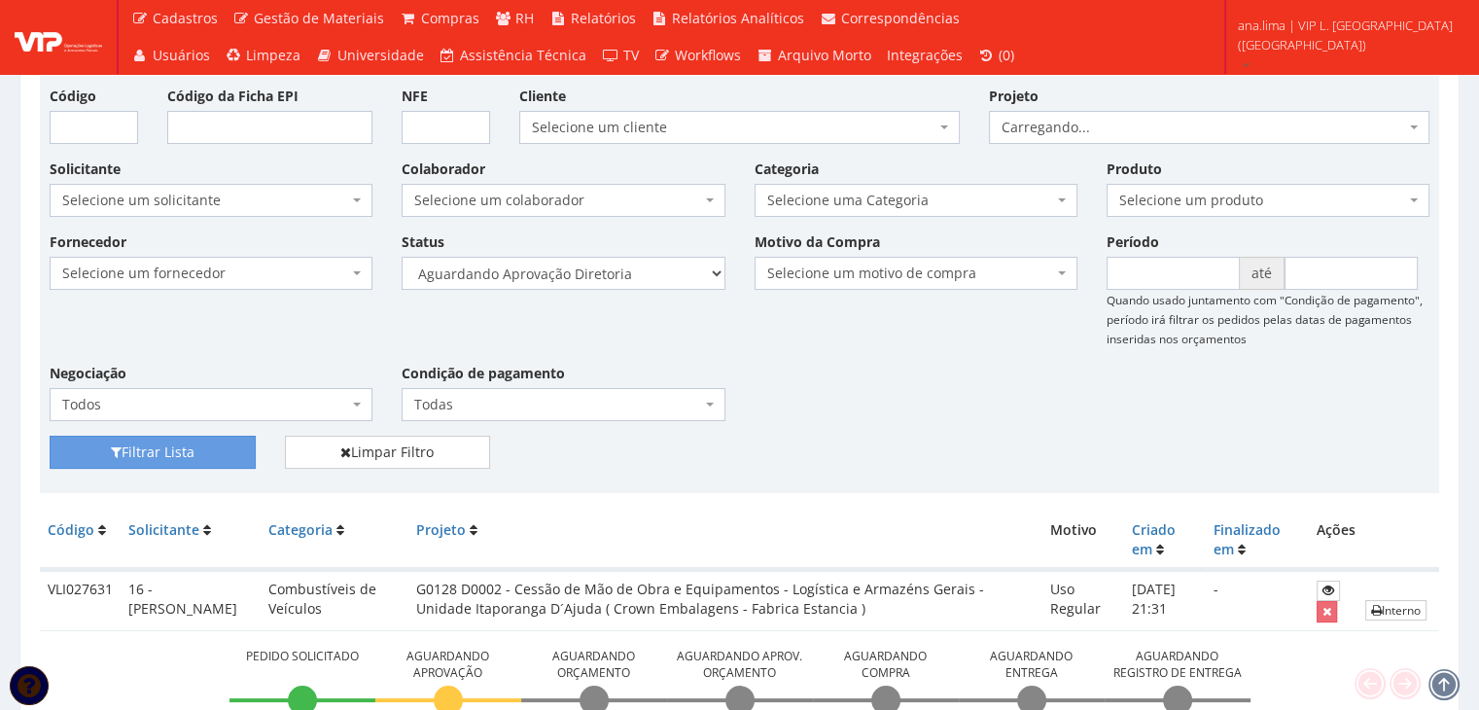
scroll to position [304, 0]
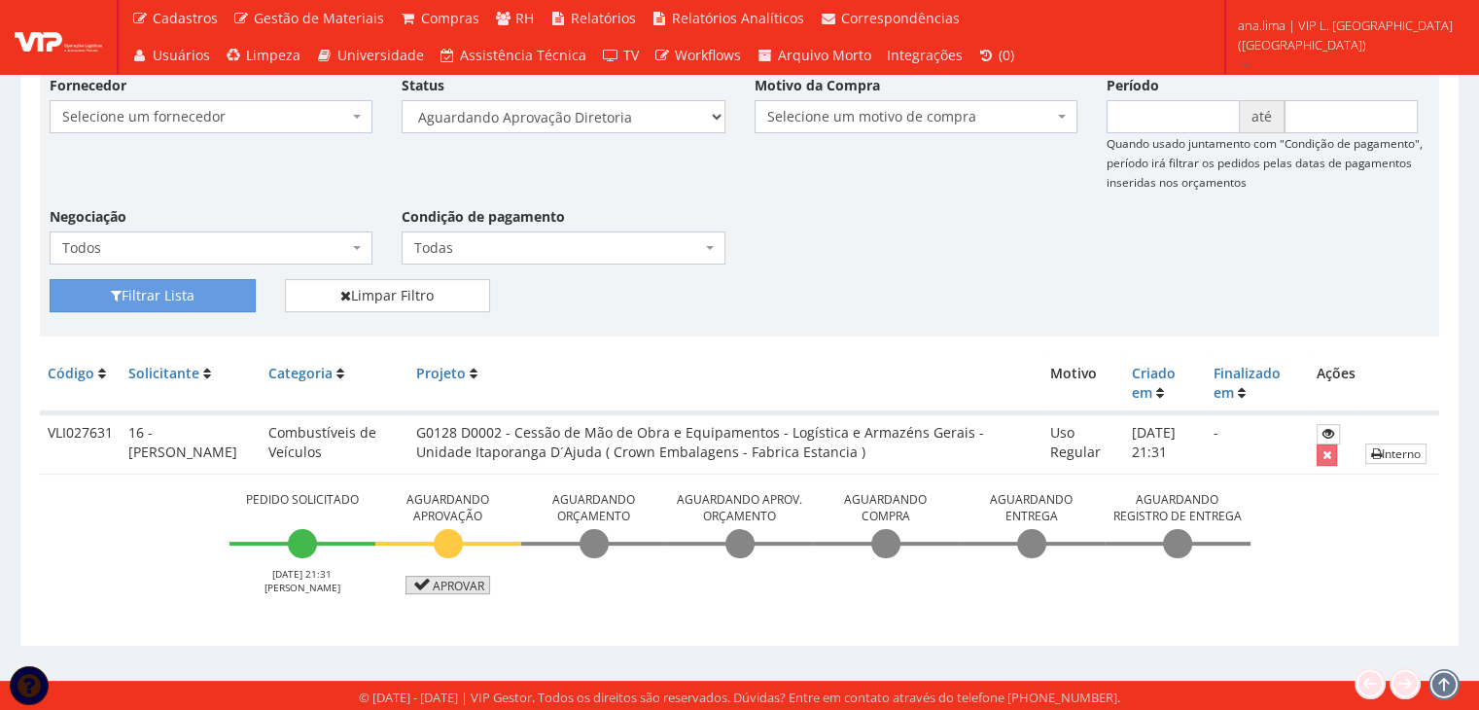
click at [442, 587] on link "Aprovar" at bounding box center [448, 585] width 86 height 18
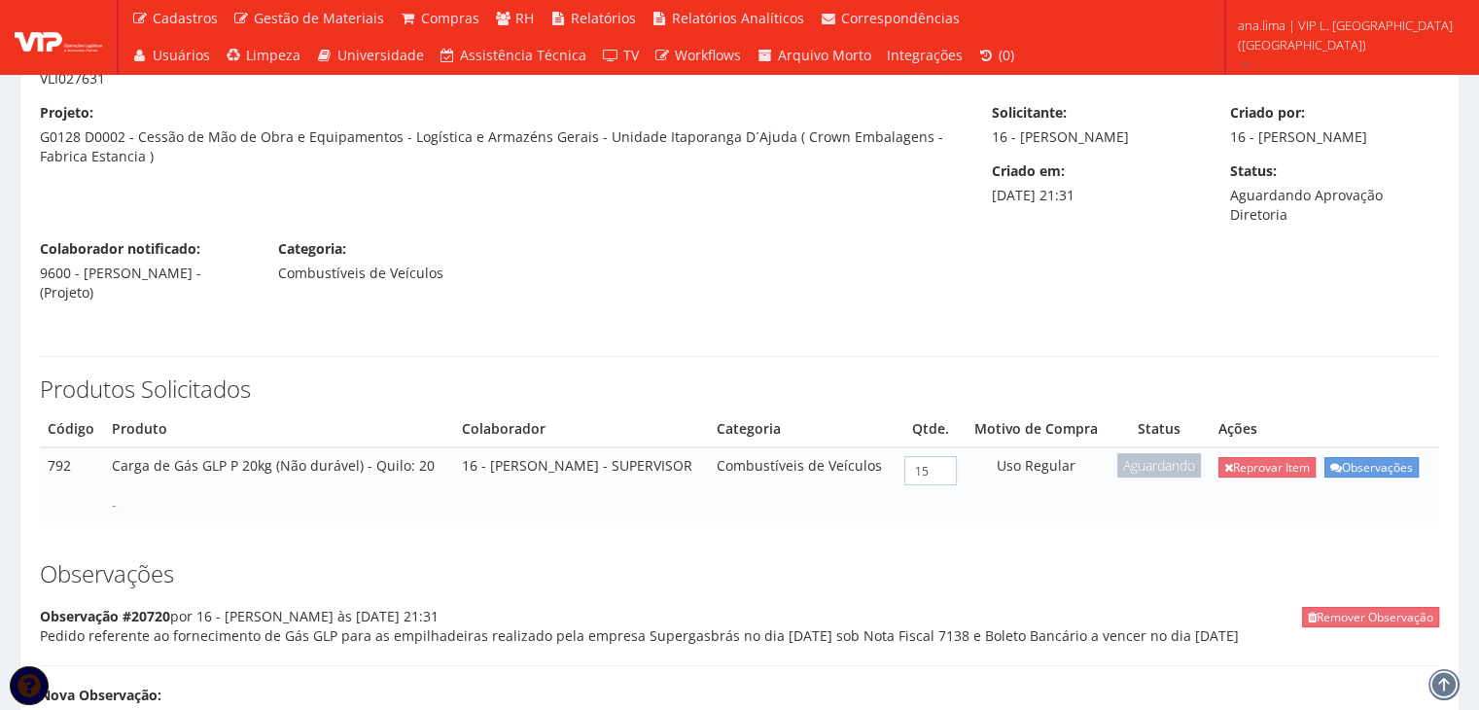
scroll to position [478, 0]
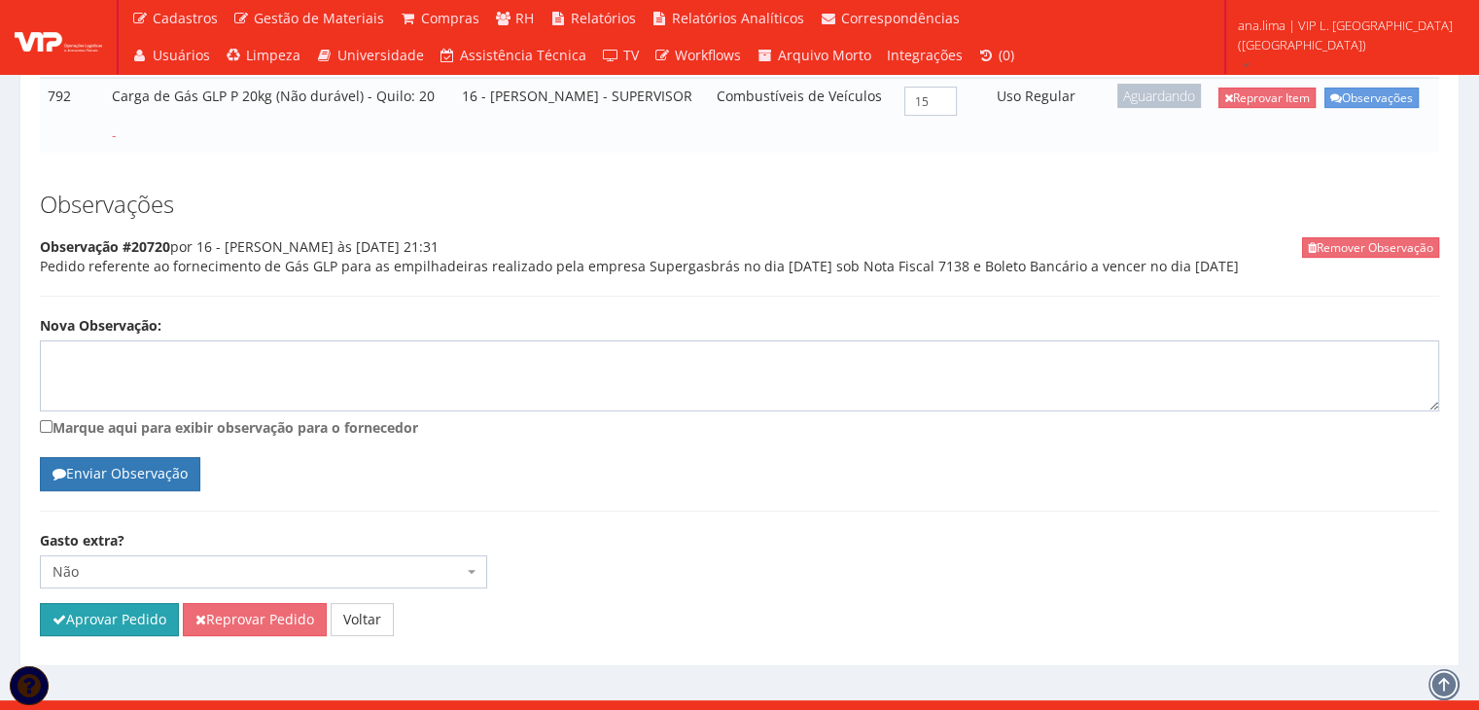
click at [152, 603] on button "Aprovar Pedido" at bounding box center [109, 619] width 139 height 33
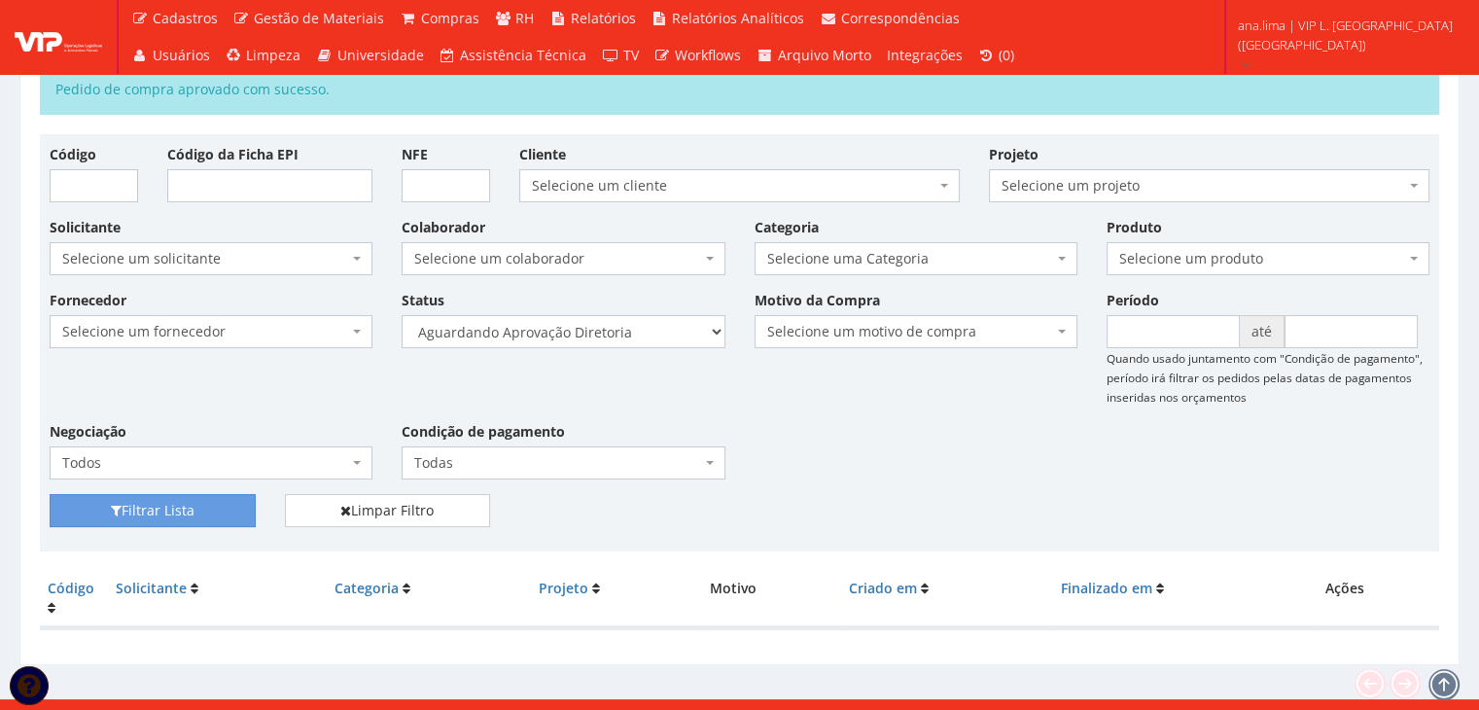
scroll to position [109, 0]
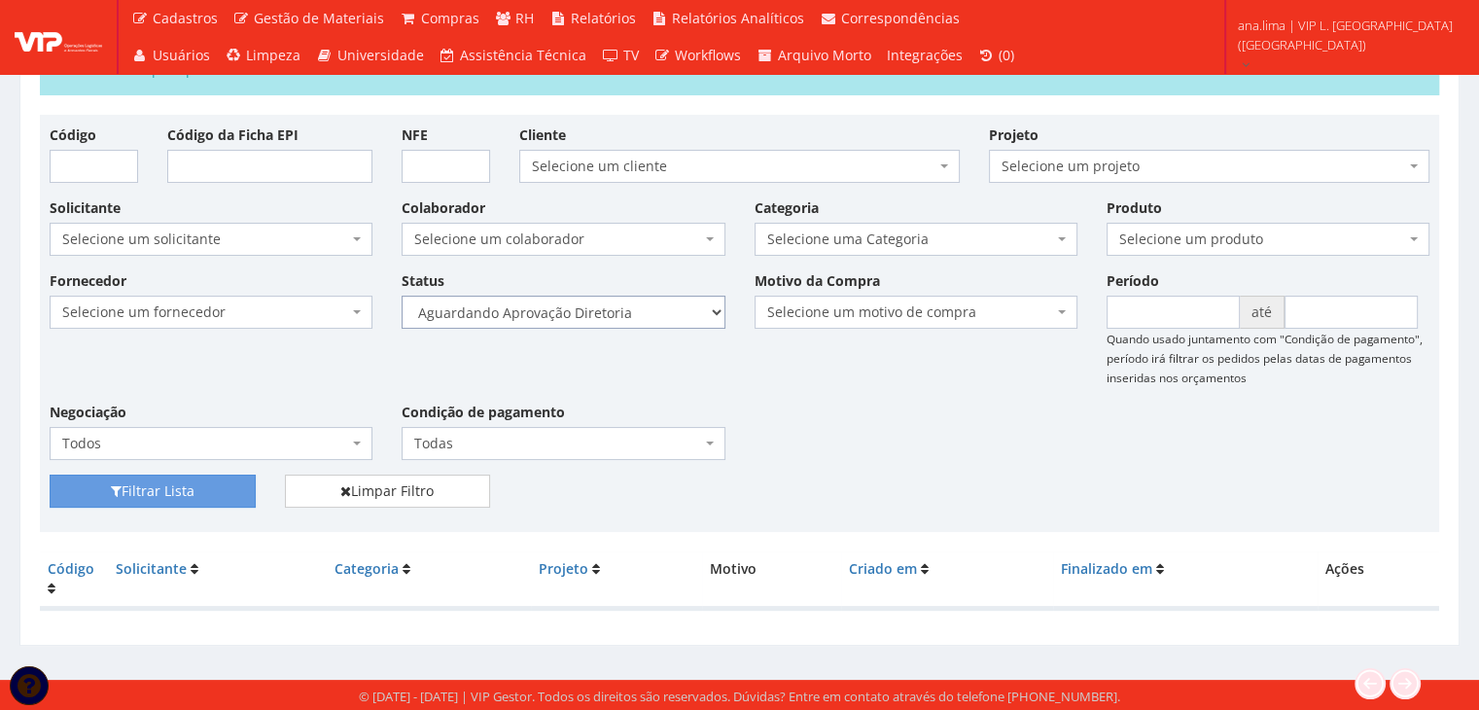
click at [653, 309] on select "Selecione um status Cancelado Aguardando Aprovação Diretoria Pedido Aprovado Ag…" at bounding box center [563, 312] width 323 height 33
click at [402, 296] on select "Selecione um status Cancelado Aguardando Aprovação Diretoria Pedido Aprovado Ag…" at bounding box center [563, 312] width 323 height 33
drag, startPoint x: 214, startPoint y: 499, endPoint x: 288, endPoint y: 471, distance: 79.1
click at [218, 496] on button "Filtrar Lista" at bounding box center [153, 490] width 206 height 33
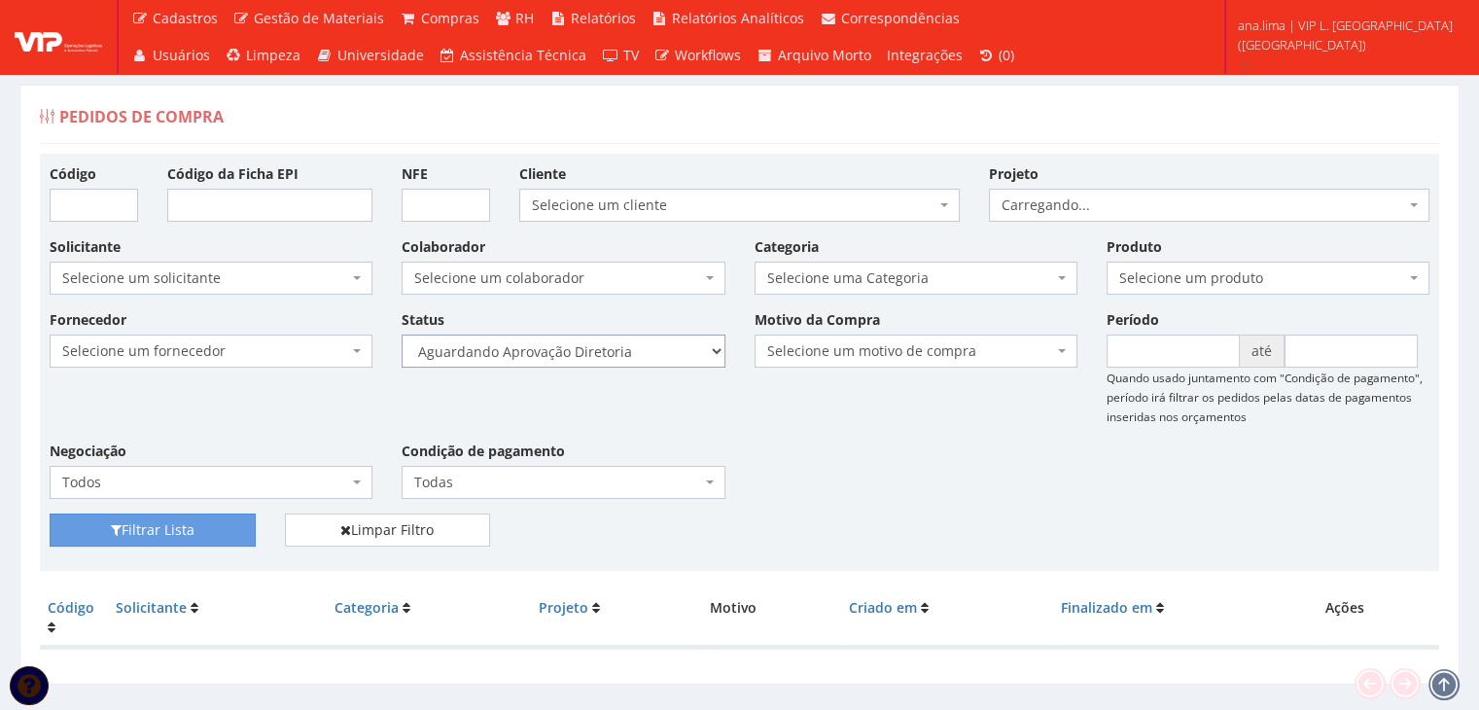
click at [647, 349] on select "Selecione um status Cancelado Aguardando Aprovação Diretoria Pedido Aprovado Ag…" at bounding box center [563, 350] width 323 height 33
select select "4"
click at [402, 334] on select "Selecione um status Cancelado Aguardando Aprovação Diretoria Pedido Aprovado Ag…" at bounding box center [563, 350] width 323 height 33
drag, startPoint x: 203, startPoint y: 534, endPoint x: 438, endPoint y: 509, distance: 235.6
click at [204, 537] on button "Filtrar Lista" at bounding box center [153, 529] width 206 height 33
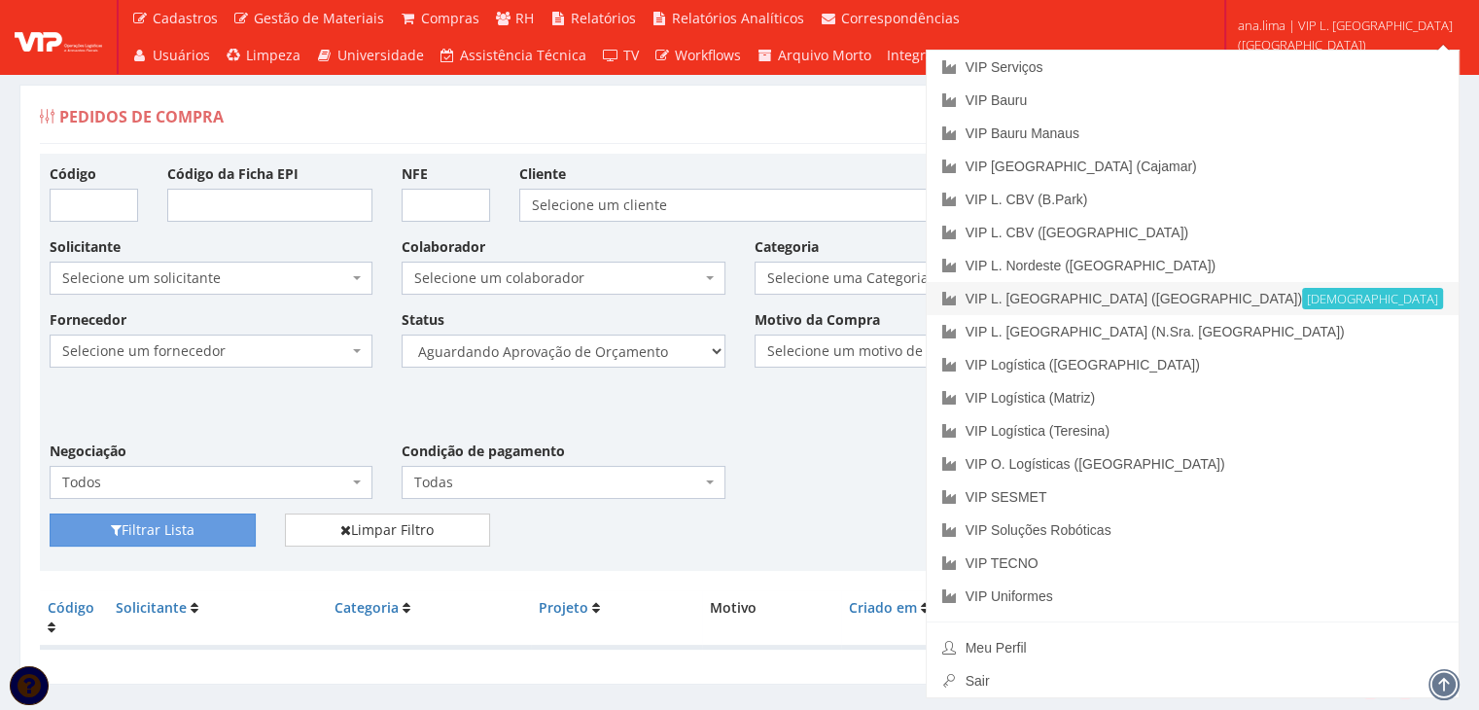
click at [1341, 300] on link "VIP L. Sergipe (Itaporanga) Ativa" at bounding box center [1193, 298] width 532 height 33
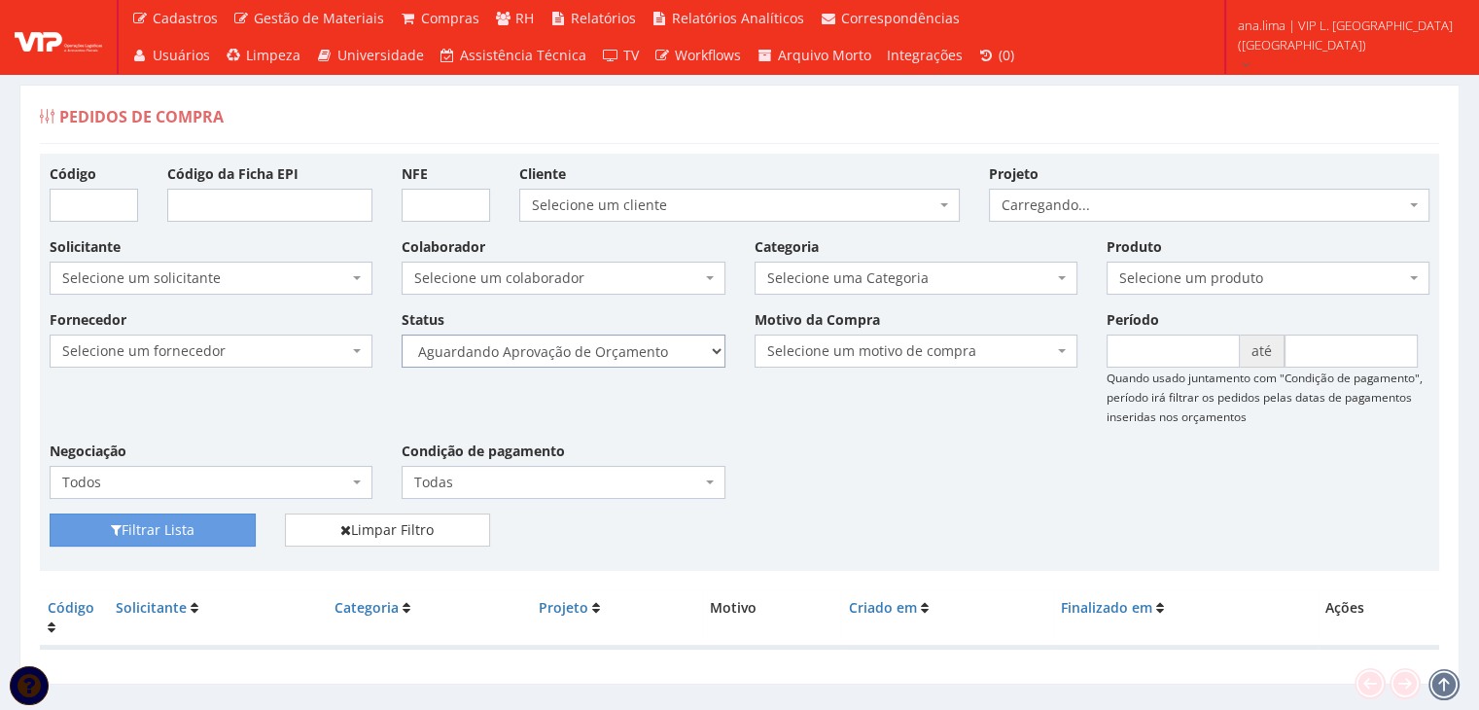
click at [650, 358] on select "Selecione um status Cancelado Aguardando Aprovação Diretoria Pedido Aprovado Ag…" at bounding box center [563, 350] width 323 height 33
select select "1"
click at [402, 334] on select "Selecione um status Cancelado Aguardando Aprovação Diretoria Pedido Aprovado Ag…" at bounding box center [563, 350] width 323 height 33
click at [216, 521] on button "Filtrar Lista" at bounding box center [153, 529] width 206 height 33
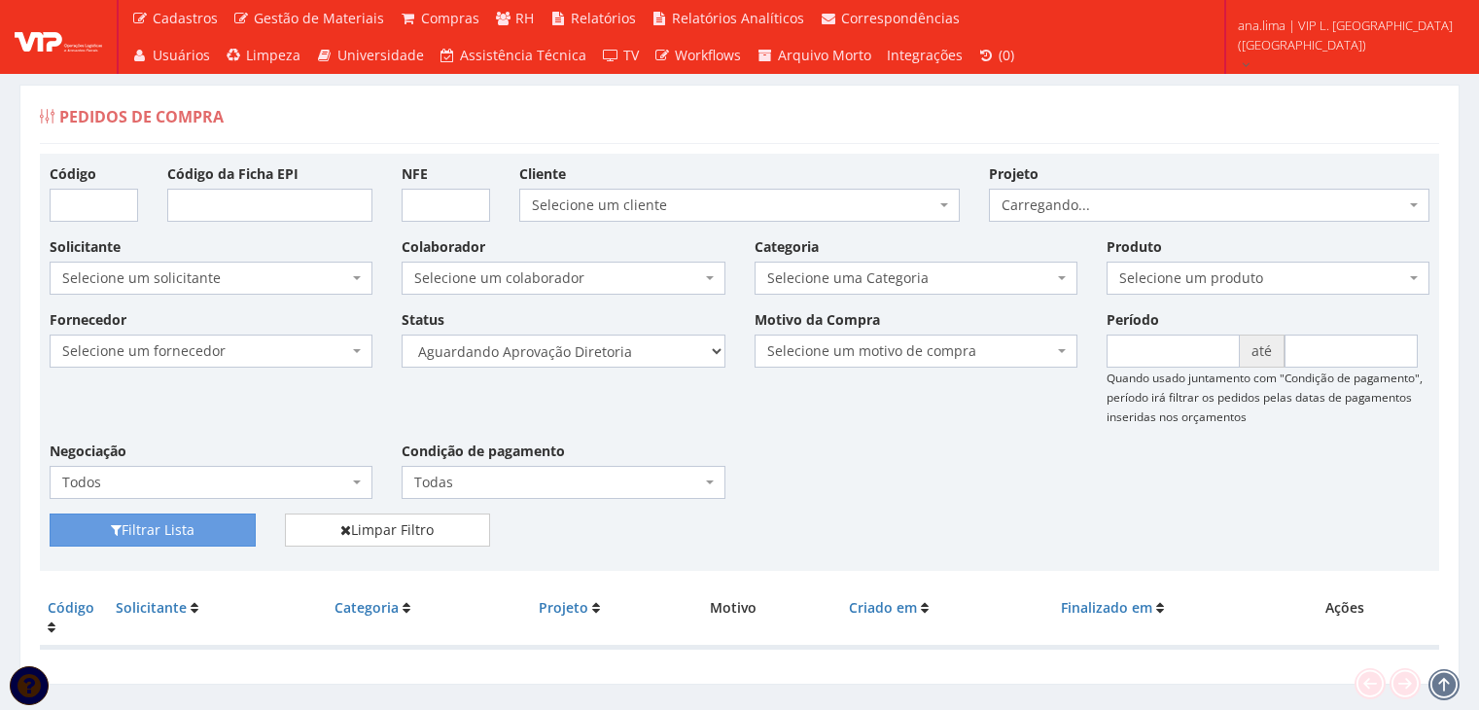
click at [632, 349] on select "Selecione um status Cancelado Aguardando Aprovação Diretoria Pedido Aprovado Ag…" at bounding box center [563, 350] width 323 height 33
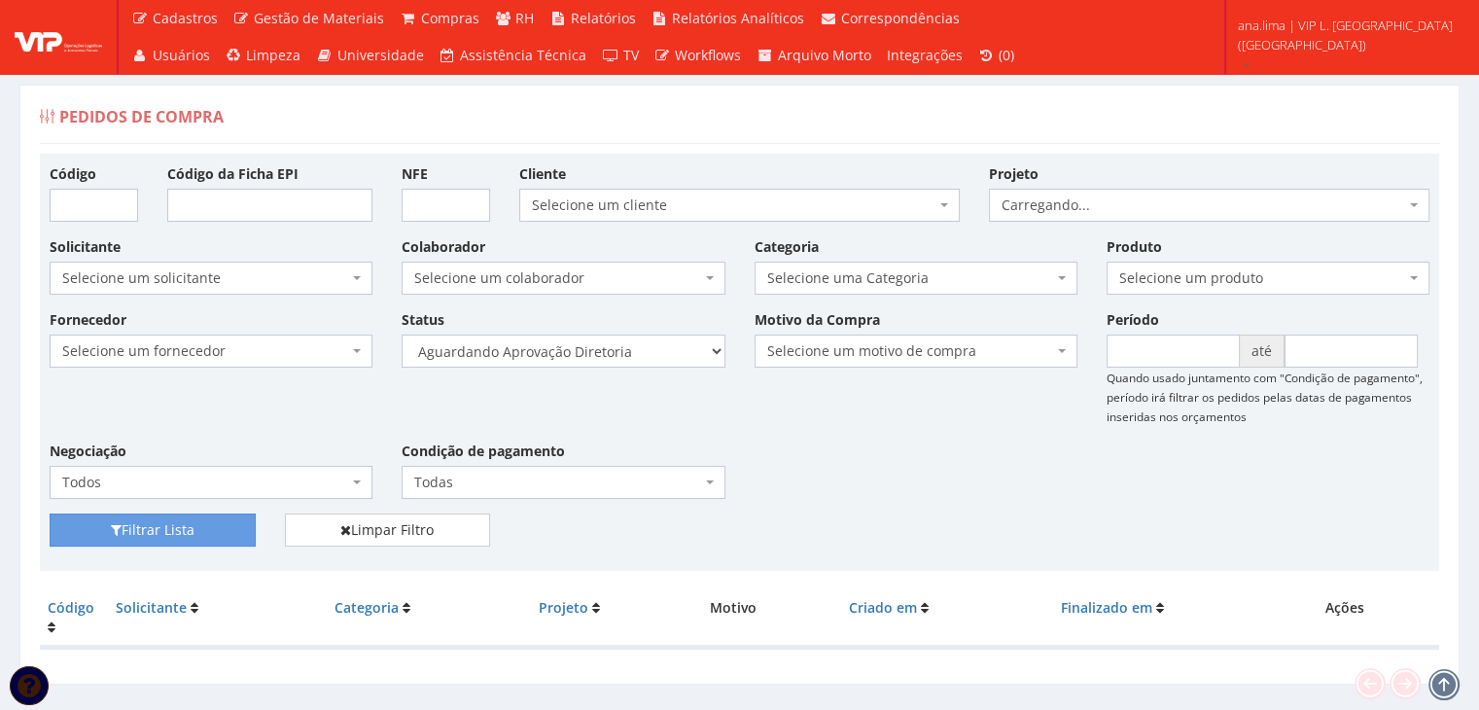
select select "4"
click at [402, 334] on select "Selecione um status Cancelado Aguardando Aprovação Diretoria Pedido Aprovado Ag…" at bounding box center [563, 350] width 323 height 33
click at [220, 523] on button "Filtrar Lista" at bounding box center [153, 529] width 206 height 33
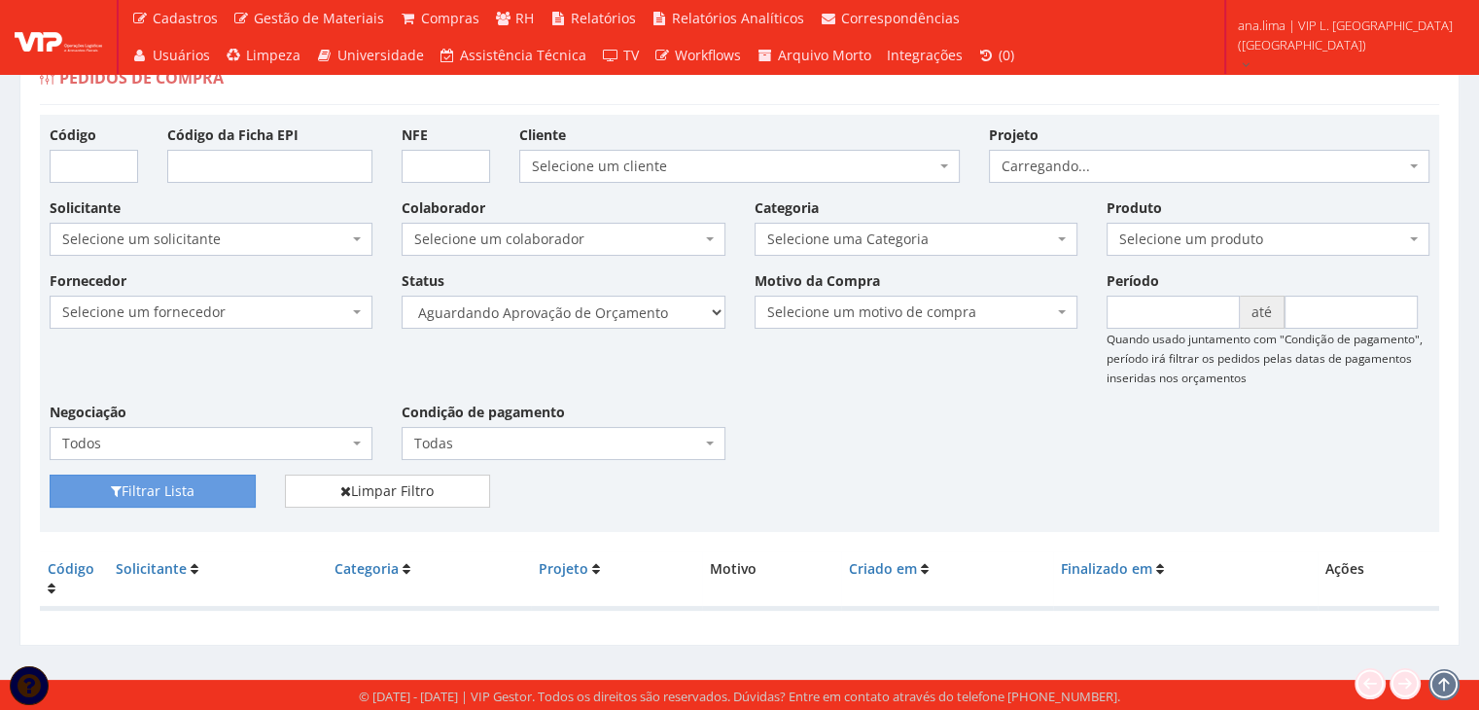
scroll to position [39, 0]
